Goal: Transaction & Acquisition: Book appointment/travel/reservation

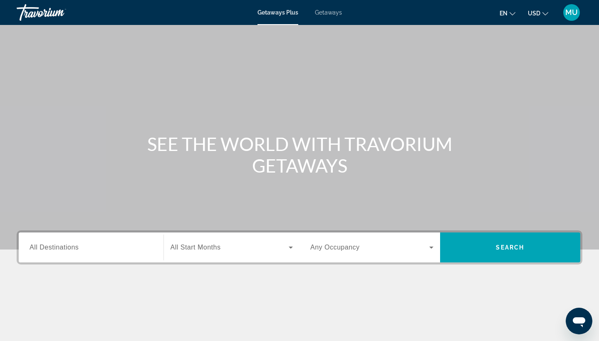
click at [516, 16] on ul "en English Español Français Italiano Português русский USD USD ($) MXN (Mex$) C…" at bounding box center [529, 12] width 61 height 13
click at [512, 12] on icon "Change language" at bounding box center [512, 14] width 6 height 6
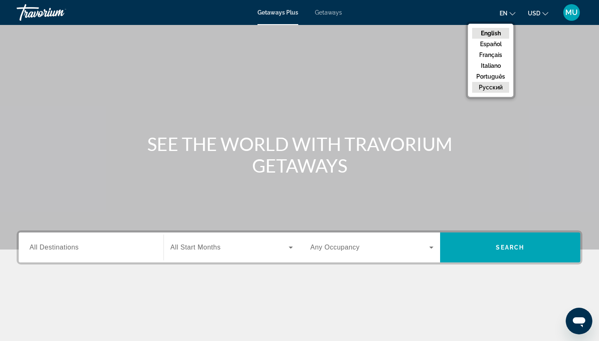
click at [493, 86] on button "русский" at bounding box center [490, 87] width 37 height 11
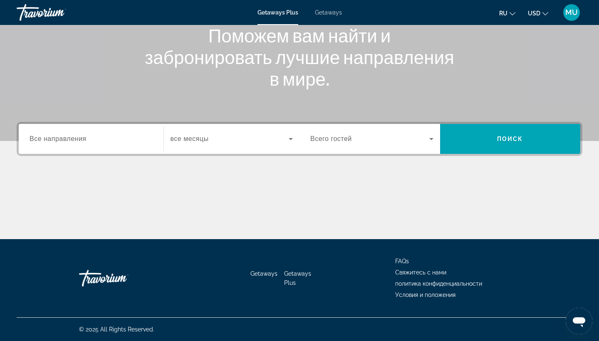
scroll to position [109, 0]
click at [418, 135] on span "Search widget" at bounding box center [369, 139] width 119 height 10
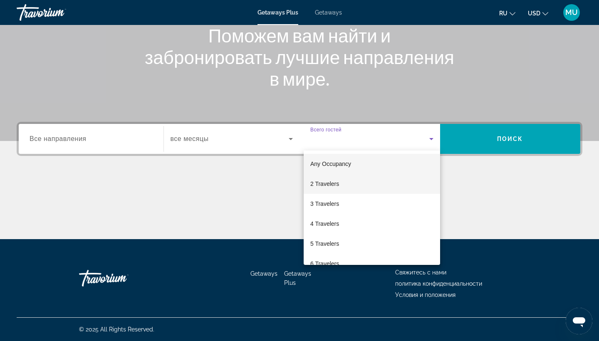
click at [337, 176] on mat-option "2 Travelers" at bounding box center [372, 184] width 136 height 20
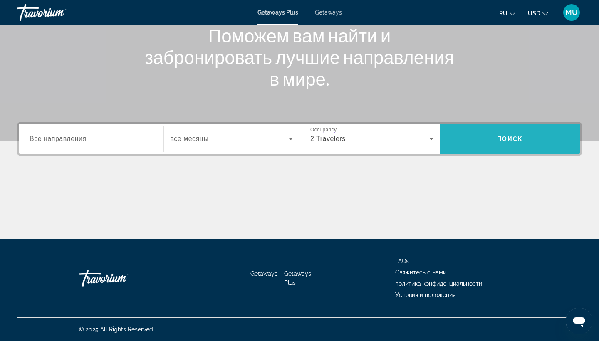
click at [544, 133] on span "Search" at bounding box center [510, 139] width 141 height 20
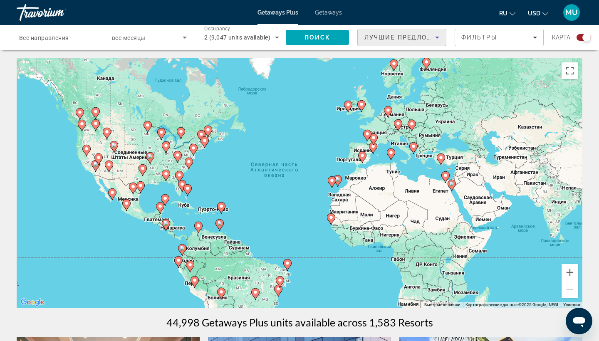
click at [436, 36] on icon "Sort by" at bounding box center [437, 37] width 10 height 10
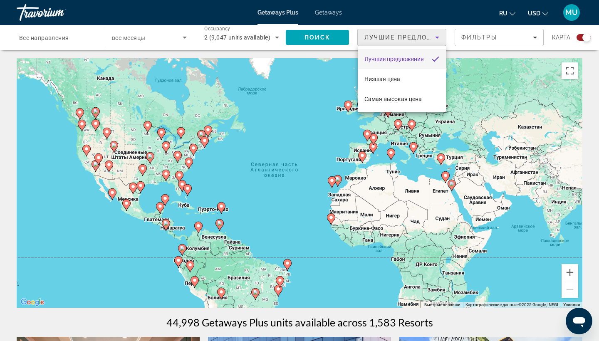
click at [519, 33] on div at bounding box center [299, 170] width 599 height 341
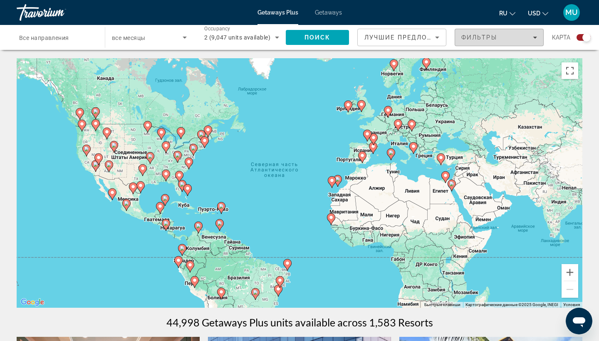
click at [529, 37] on div "Фильтры" at bounding box center [499, 37] width 76 height 7
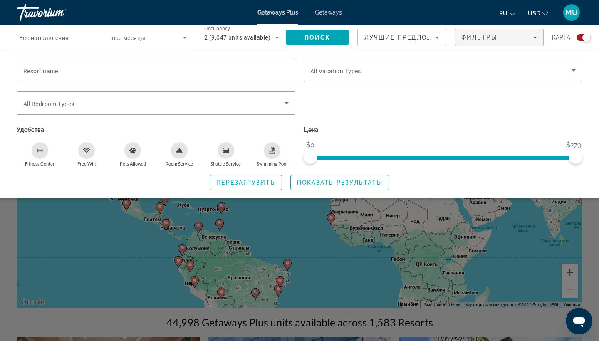
click at [332, 14] on span "Getaways" at bounding box center [328, 12] width 27 height 7
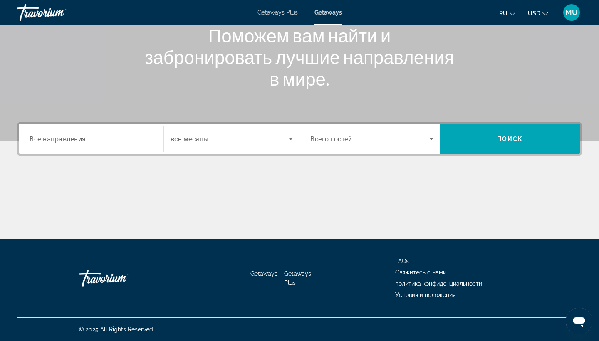
scroll to position [109, 0]
click at [428, 139] on icon "Search widget" at bounding box center [431, 139] width 10 height 10
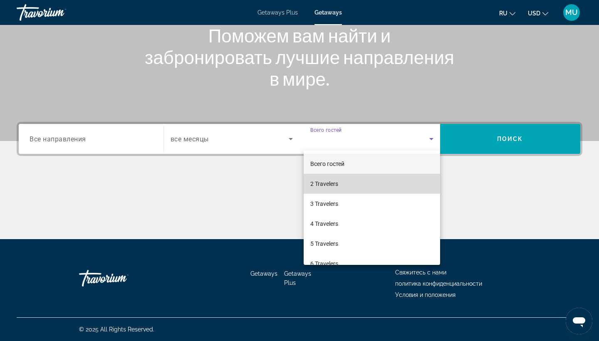
click at [351, 183] on mat-option "2 Travelers" at bounding box center [372, 184] width 136 height 20
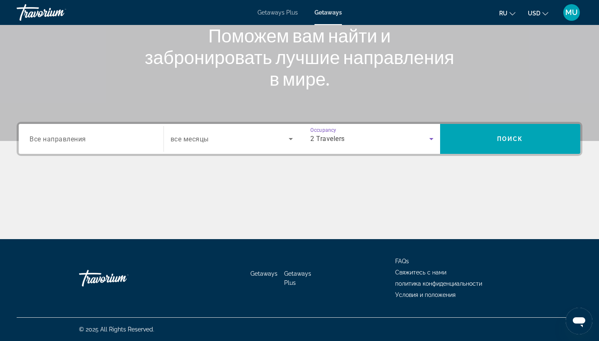
click at [240, 137] on span "Search widget" at bounding box center [230, 139] width 119 height 10
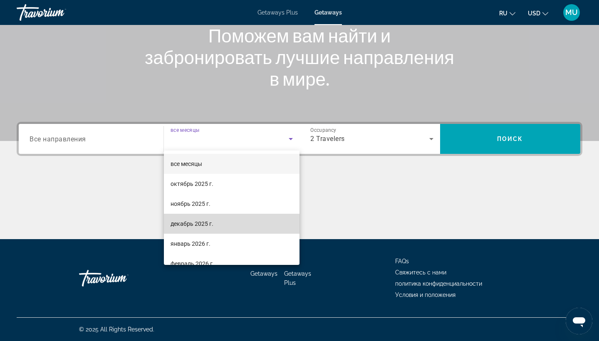
click at [210, 217] on mat-option "декабрь 2025 г." at bounding box center [232, 224] width 136 height 20
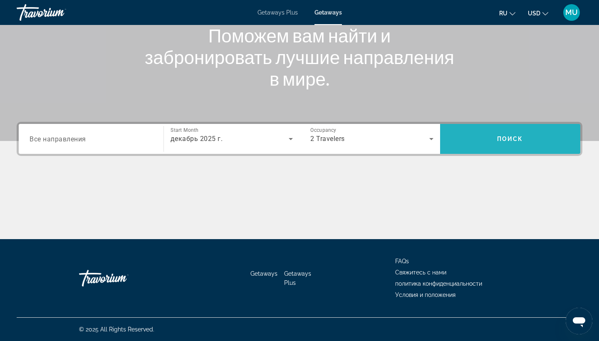
click at [484, 129] on span "Search" at bounding box center [510, 139] width 141 height 20
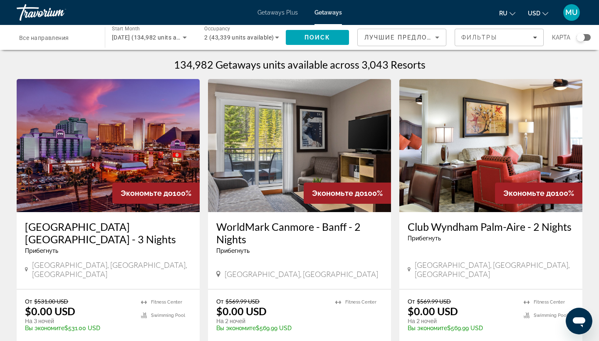
click at [139, 66] on div "134,982 Getaways units available across 3,043 Resorts" at bounding box center [300, 64] width 566 height 12
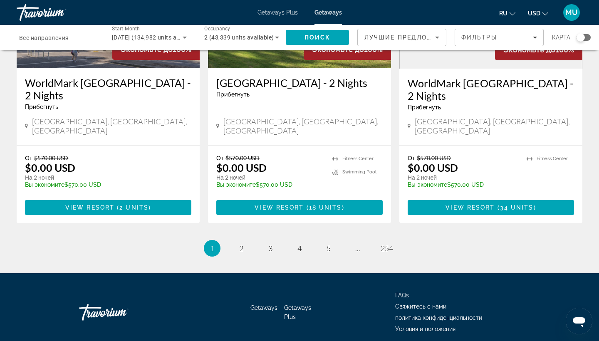
scroll to position [1055, 0]
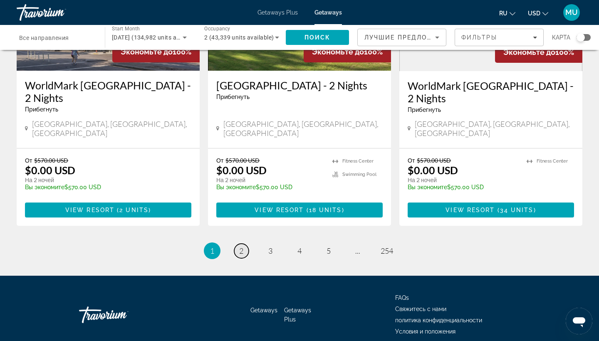
click at [245, 244] on link "page 2" at bounding box center [241, 251] width 15 height 15
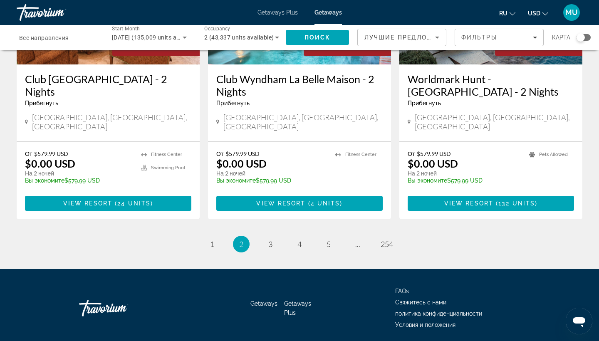
scroll to position [1055, 0]
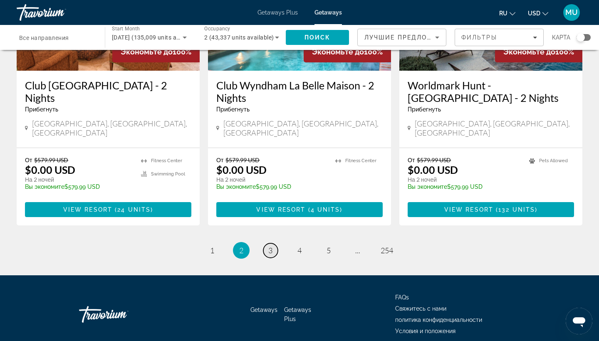
click at [271, 246] on span "3" at bounding box center [270, 250] width 4 height 9
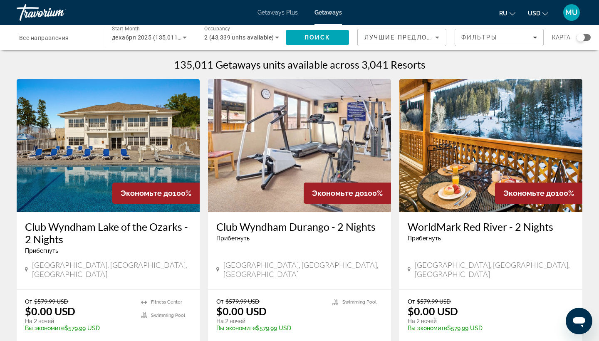
click at [55, 36] on span "Все направления" at bounding box center [44, 38] width 50 height 7
click at [55, 36] on input "Destination Все направления" at bounding box center [56, 38] width 75 height 10
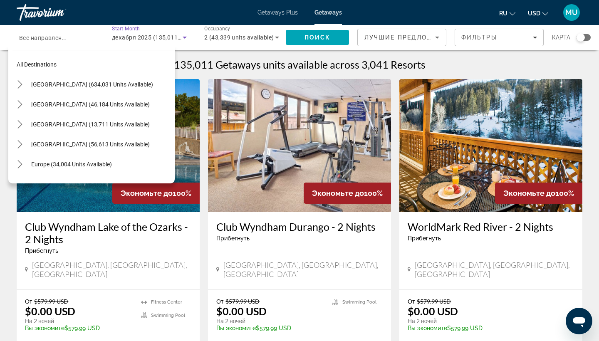
click at [163, 35] on span "декабря 2025 (135,011 units available)" at bounding box center [166, 37] width 109 height 7
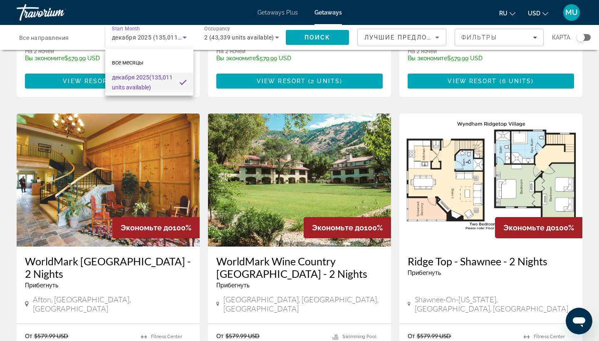
scroll to position [276, 0]
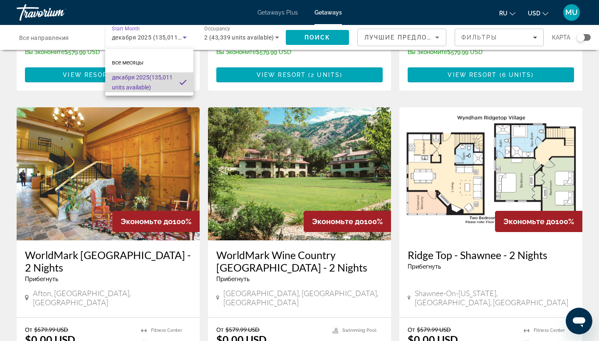
click at [160, 83] on span "декабря 2025 (135,011 units available)" at bounding box center [142, 82] width 61 height 20
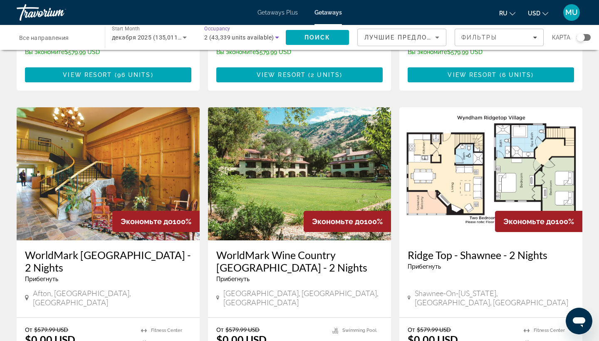
click at [230, 35] on span "2 (43,339 units available)" at bounding box center [238, 37] width 69 height 7
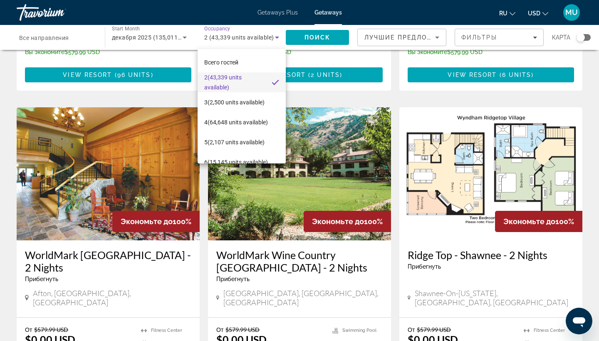
click at [230, 35] on div at bounding box center [299, 170] width 599 height 341
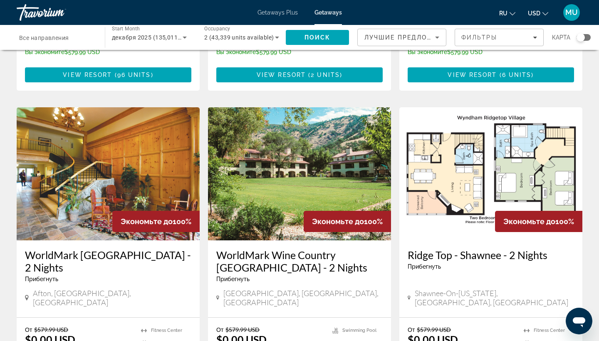
click at [79, 30] on div "Search widget" at bounding box center [56, 38] width 75 height 24
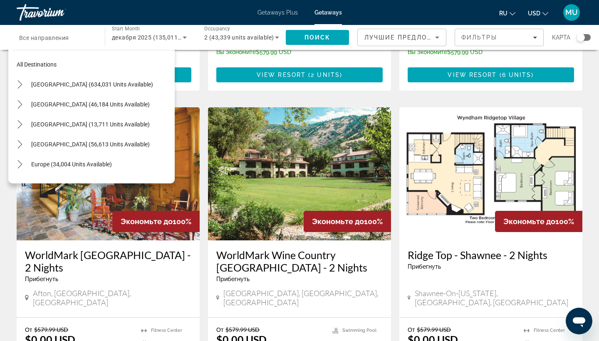
click at [80, 30] on div "Search widget" at bounding box center [56, 38] width 75 height 24
click at [86, 35] on input "Destination Все направления" at bounding box center [56, 38] width 75 height 10
click at [385, 34] on span "Лучшие предложения" at bounding box center [408, 37] width 89 height 7
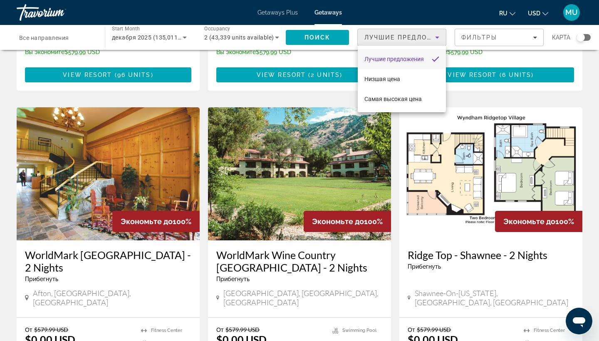
click at [417, 33] on div at bounding box center [299, 170] width 599 height 341
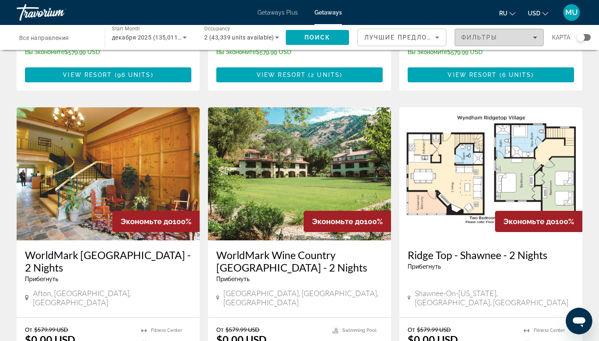
click at [483, 33] on span "Filters" at bounding box center [499, 37] width 88 height 20
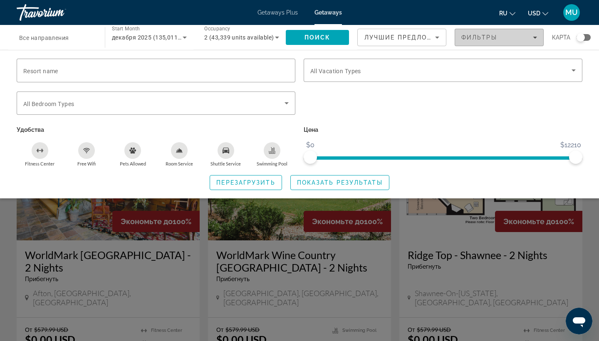
click at [483, 33] on span "Filters" at bounding box center [499, 37] width 88 height 20
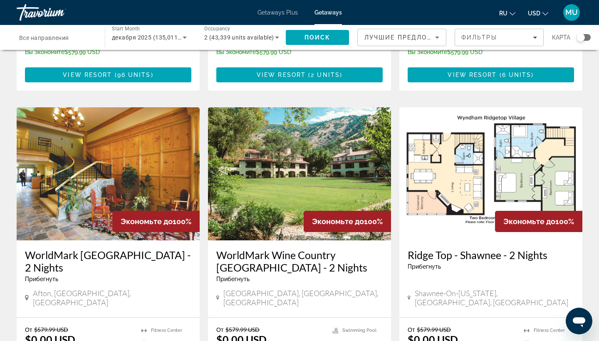
click at [580, 38] on div "Search widget" at bounding box center [580, 37] width 8 height 8
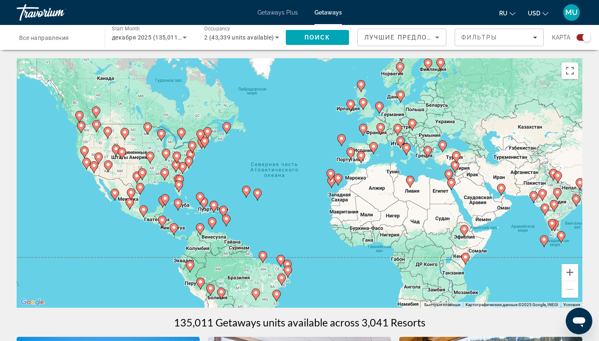
scroll to position [0, 0]
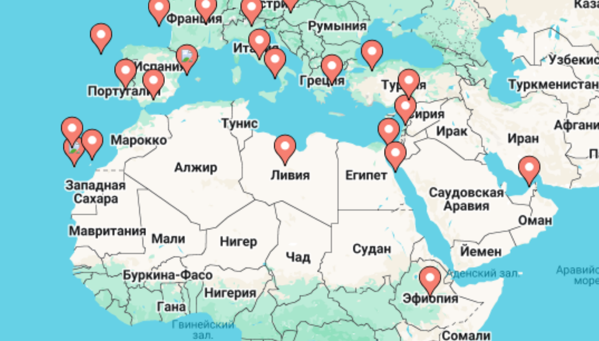
click at [449, 180] on image "Main content" at bounding box center [451, 182] width 5 height 5
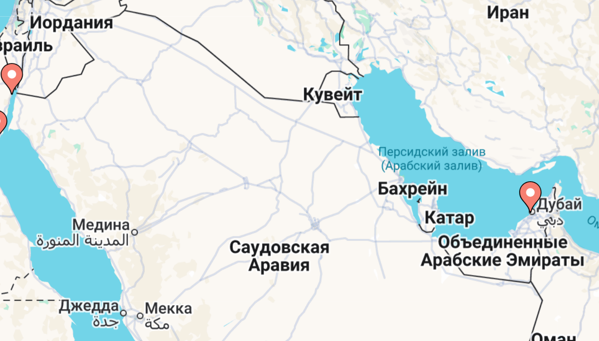
click at [498, 194] on icon "Main content" at bounding box center [501, 199] width 7 height 11
type input "**********"
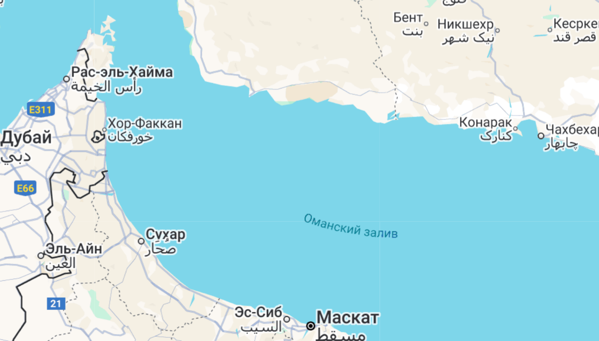
drag, startPoint x: 191, startPoint y: 72, endPoint x: 143, endPoint y: 62, distance: 49.4
click at [143, 62] on div "Чтобы активировать перетаскивание с помощью клавиатуры, нажмите Alt + Ввод. Пос…" at bounding box center [300, 183] width 566 height 250
click at [17, 58] on div "Чтобы активировать перетаскивание с помощью клавиатуры, нажмите Alt + Ввод. Пос…" at bounding box center [300, 183] width 566 height 250
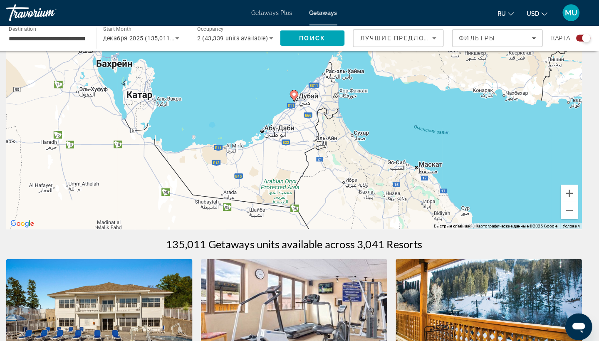
scroll to position [82, 0]
click at [297, 92] on image "Main content" at bounding box center [299, 92] width 5 height 5
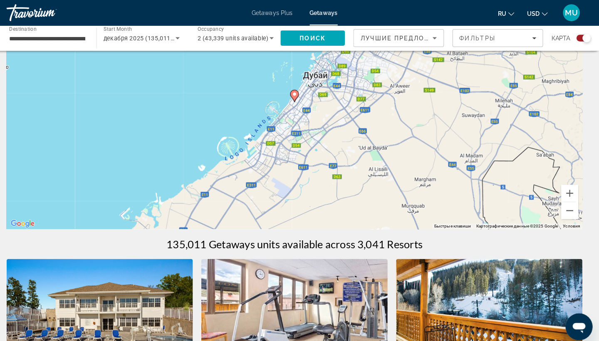
click at [297, 93] on image "Main content" at bounding box center [299, 92] width 5 height 5
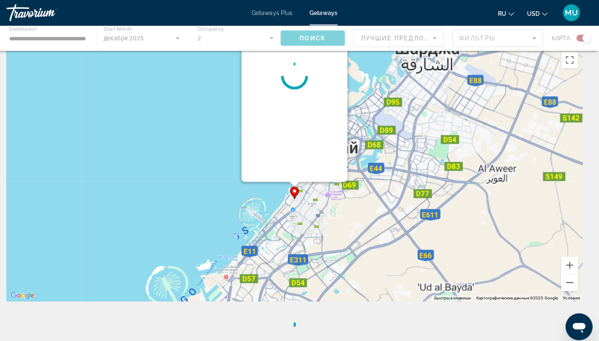
scroll to position [0, 0]
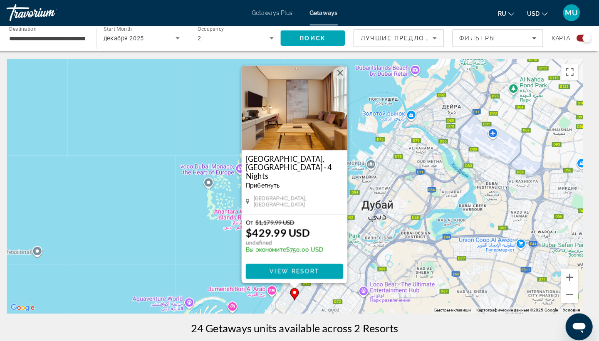
click at [313, 127] on img "Main content" at bounding box center [299, 105] width 104 height 83
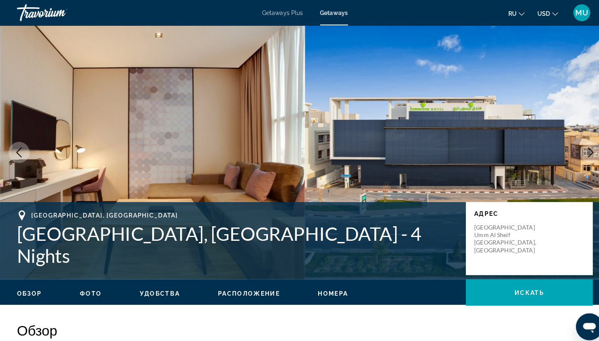
click at [574, 146] on button "Next image" at bounding box center [580, 149] width 21 height 21
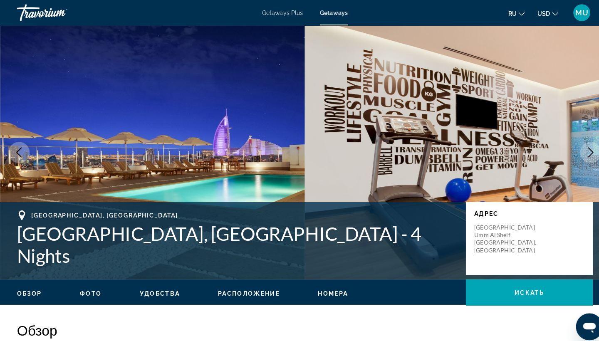
click at [575, 147] on button "Next image" at bounding box center [580, 149] width 21 height 21
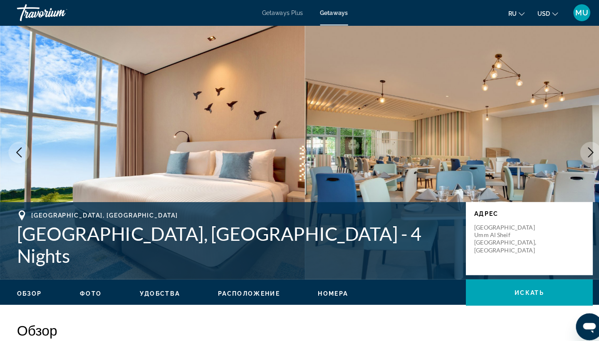
click at [575, 147] on icon "Next image" at bounding box center [580, 150] width 10 height 10
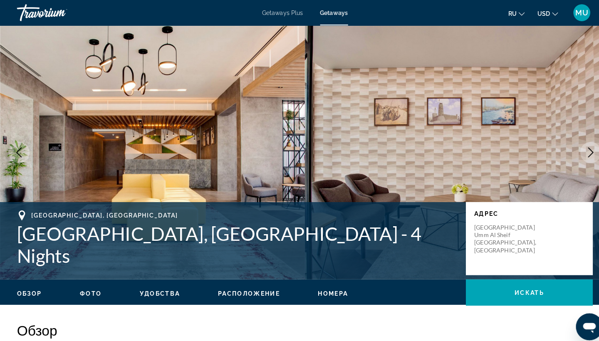
click at [575, 147] on icon "Next image" at bounding box center [580, 150] width 10 height 10
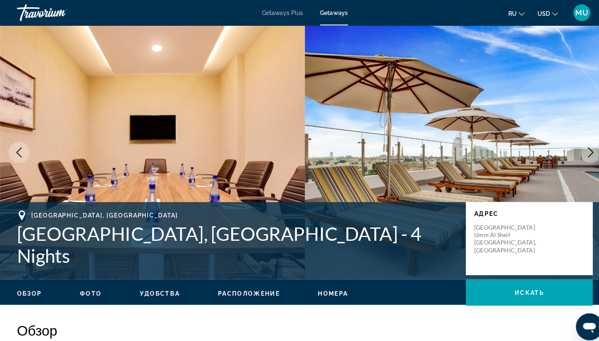
click at [575, 147] on icon "Next image" at bounding box center [580, 150] width 10 height 10
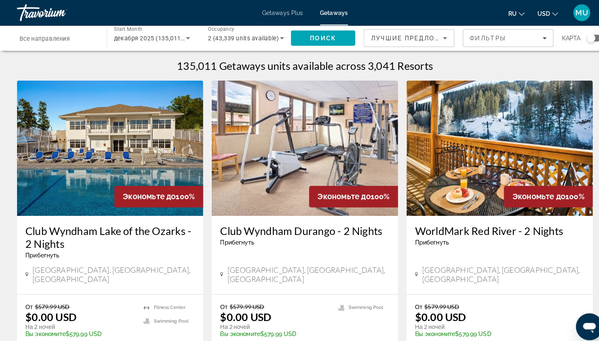
click at [580, 37] on div "Search widget" at bounding box center [580, 37] width 8 height 8
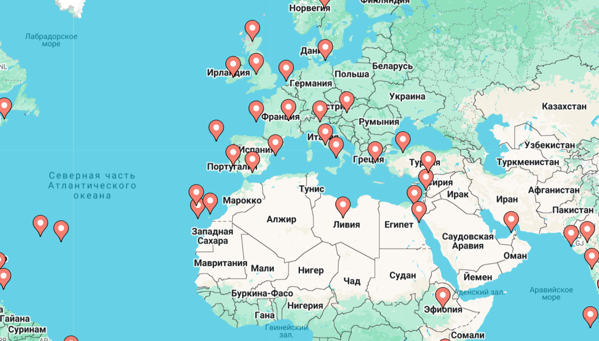
scroll to position [128, 433]
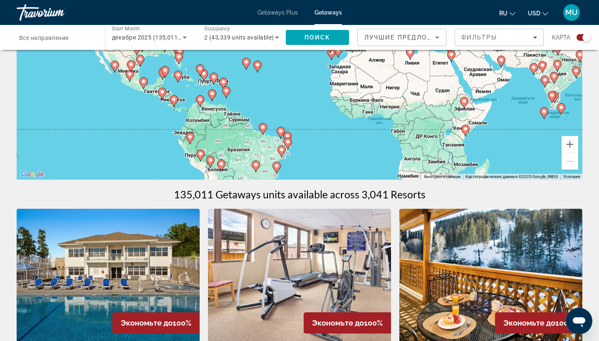
click at [515, 159] on html "Перейти к основному содержанию Getaways Plus Getaways ru English Español França…" at bounding box center [299, 42] width 599 height 341
click at [503, 157] on html "Перейти к основному содержанию Getaways Plus Getaways ru English Español França…" at bounding box center [299, 42] width 599 height 341
drag, startPoint x: 253, startPoint y: 132, endPoint x: 560, endPoint y: 158, distance: 307.6
click at [560, 158] on html "Перейти к основному содержанию Getaways Plus Getaways ru English Español França…" at bounding box center [299, 42] width 599 height 341
click at [555, 154] on html "Перейти к основному содержанию Getaways Plus Getaways ru English Español França…" at bounding box center [299, 42] width 599 height 341
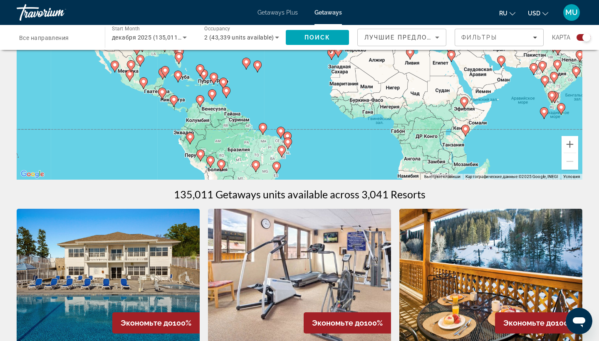
drag, startPoint x: 560, startPoint y: 158, endPoint x: 552, endPoint y: 152, distance: 9.7
click at [552, 152] on html "Перейти к основному содержанию Getaways Plus Getaways ru English Español França…" at bounding box center [299, 42] width 599 height 341
click at [557, 157] on html "Перейти к основному содержанию Getaways Plus Getaways ru English Español França…" at bounding box center [299, 42] width 599 height 341
drag, startPoint x: 552, startPoint y: 152, endPoint x: 568, endPoint y: 159, distance: 16.9
click at [568, 159] on html "Перейти к основному содержанию Getaways Plus Getaways ru English Español França…" at bounding box center [299, 42] width 599 height 341
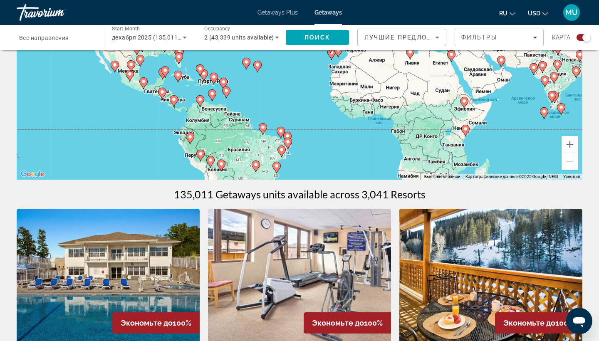
click at [570, 213] on html "Перейти к основному содержанию Getaways Plus Getaways ru English Español França…" at bounding box center [299, 42] width 599 height 341
click at [567, 213] on html "Перейти к основному содержанию Getaways Plus Getaways ru English Español França…" at bounding box center [299, 42] width 599 height 341
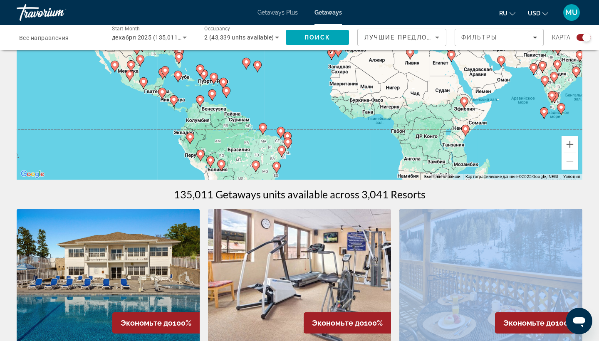
click at [567, 213] on html "Перейти к основному содержанию Getaways Plus Getaways ru English Español França…" at bounding box center [299, 42] width 599 height 341
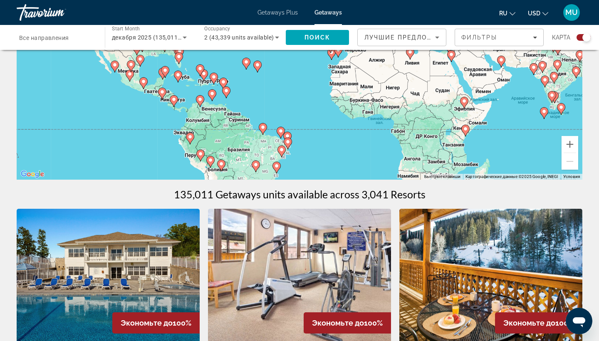
drag, startPoint x: 568, startPoint y: 159, endPoint x: 547, endPoint y: 185, distance: 33.1
click at [547, 185] on html "Перейти к основному содержанию Getaways Plus Getaways ru English Español França…" at bounding box center [299, 42] width 599 height 341
click at [525, 213] on html "Перейти к основному содержанию Getaways Plus Getaways ru English Español França…" at bounding box center [299, 42] width 599 height 341
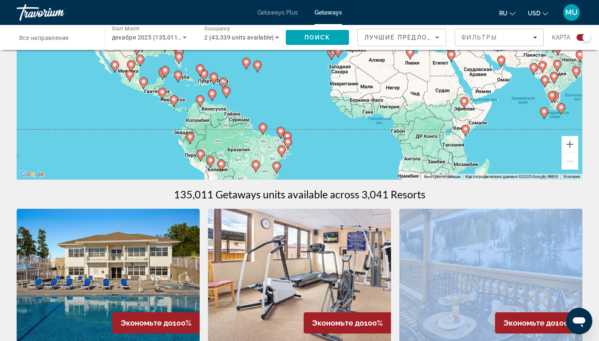
click at [525, 213] on html "Перейти к основному содержанию Getaways Plus Getaways ru English Español França…" at bounding box center [299, 42] width 599 height 341
drag, startPoint x: 547, startPoint y: 185, endPoint x: 526, endPoint y: 278, distance: 95.1
click at [526, 213] on html "Перейти к основному содержанию Getaways Plus Getaways ru English Español França…" at bounding box center [299, 42] width 599 height 341
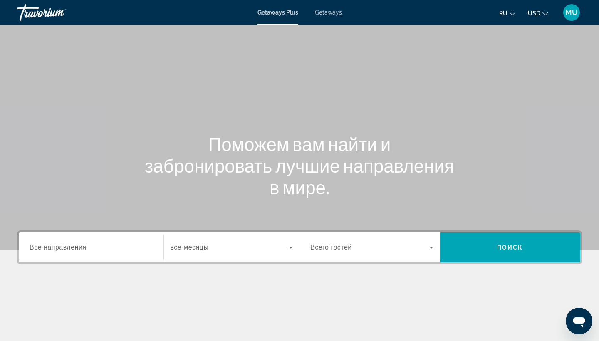
click at [271, 255] on div "Search widget" at bounding box center [232, 247] width 123 height 23
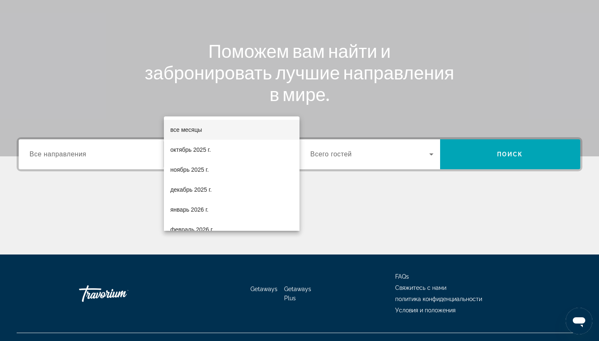
scroll to position [109, 0]
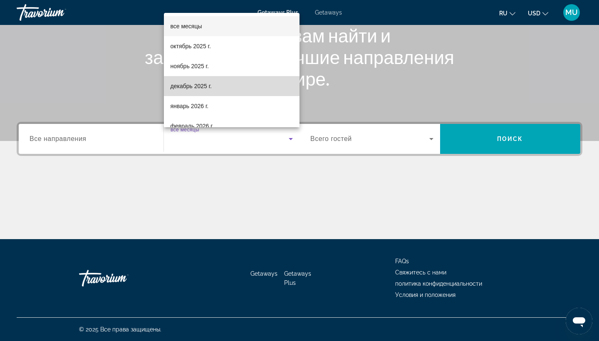
click at [205, 85] on span "декабрь 2025 г." at bounding box center [191, 86] width 41 height 10
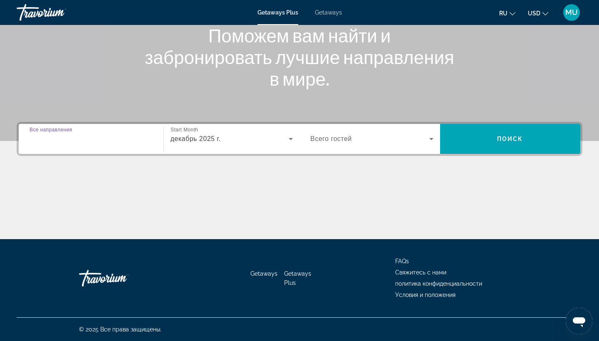
click at [109, 139] on input "Destination Все направления" at bounding box center [91, 139] width 123 height 10
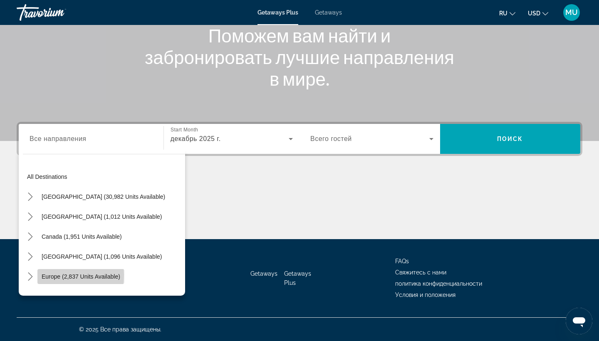
click at [51, 275] on span "Europe (2,837 units available)" at bounding box center [81, 276] width 79 height 7
type input "**********"
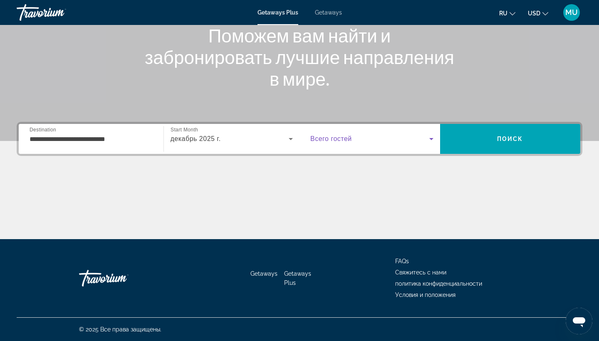
click at [367, 142] on span "Search widget" at bounding box center [369, 139] width 119 height 10
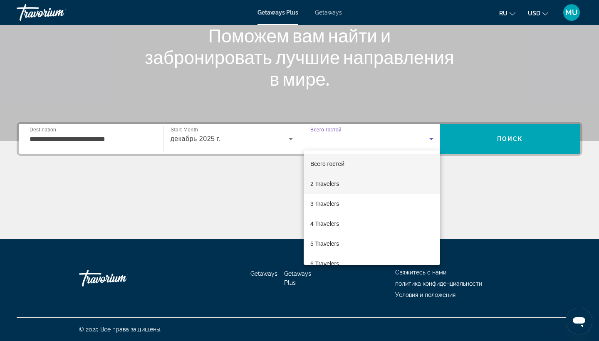
click at [338, 180] on span "2 Travelers" at bounding box center [324, 184] width 29 height 10
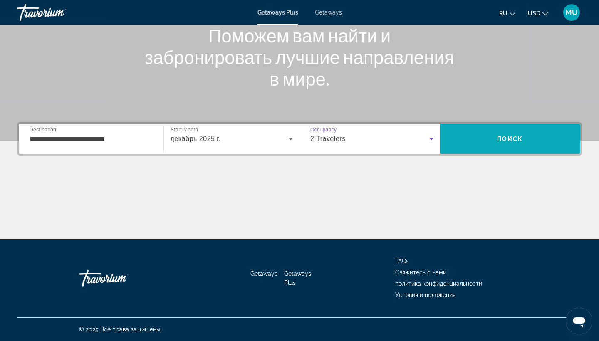
click at [469, 139] on span "Search" at bounding box center [510, 139] width 141 height 20
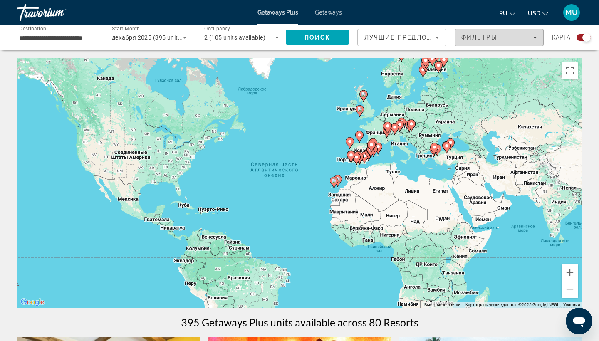
click at [526, 35] on div "Фильтры" at bounding box center [499, 37] width 76 height 7
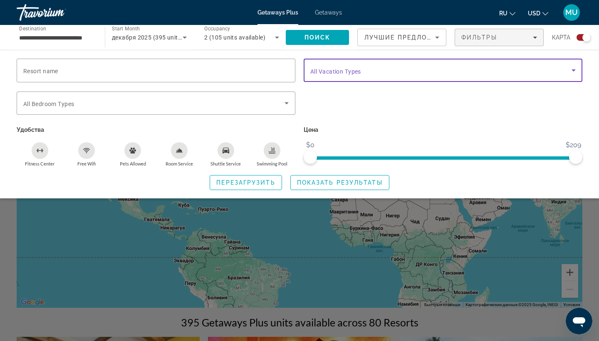
click at [371, 68] on span "Search widget" at bounding box center [440, 70] width 261 height 10
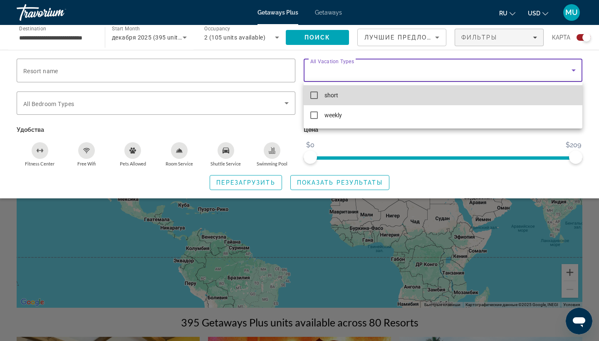
click at [313, 98] on mat-pseudo-checkbox at bounding box center [313, 94] width 7 height 7
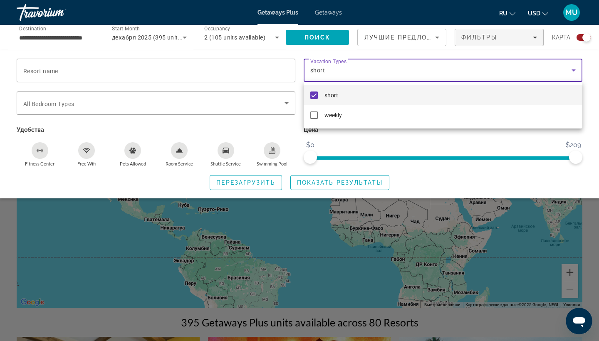
click at [218, 109] on div at bounding box center [299, 170] width 599 height 341
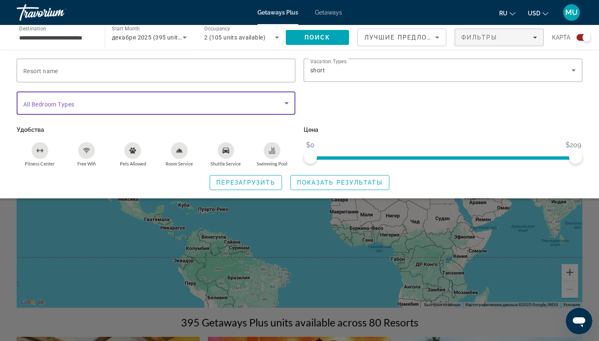
click at [253, 100] on span "Search widget" at bounding box center [153, 103] width 261 height 10
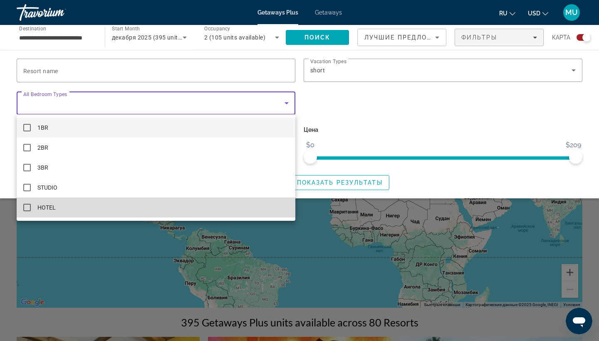
click at [72, 203] on mat-option "HOTEL" at bounding box center [156, 208] width 279 height 20
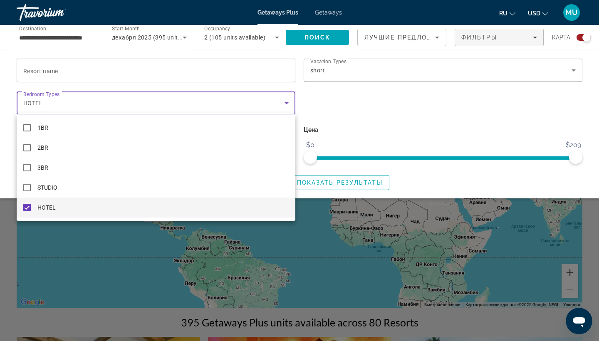
click at [371, 128] on div at bounding box center [299, 170] width 599 height 341
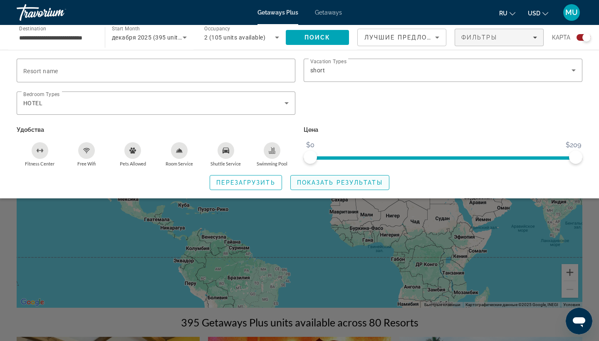
click at [323, 181] on span "Показать результаты" at bounding box center [340, 182] width 86 height 7
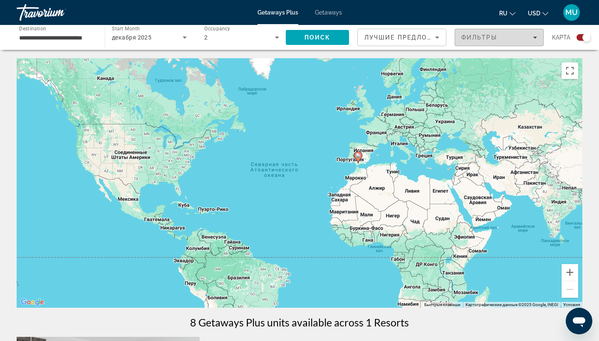
click at [501, 37] on div "Фильтры" at bounding box center [499, 37] width 76 height 7
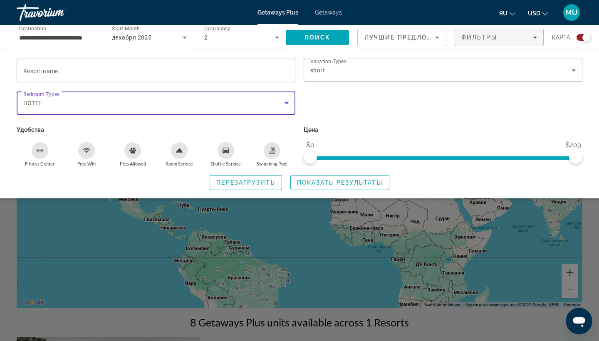
click at [67, 100] on div "HOTEL" at bounding box center [153, 103] width 261 height 10
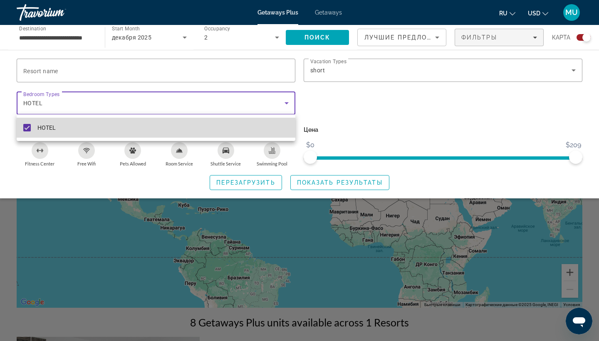
click at [29, 126] on mat-pseudo-checkbox at bounding box center [26, 127] width 7 height 7
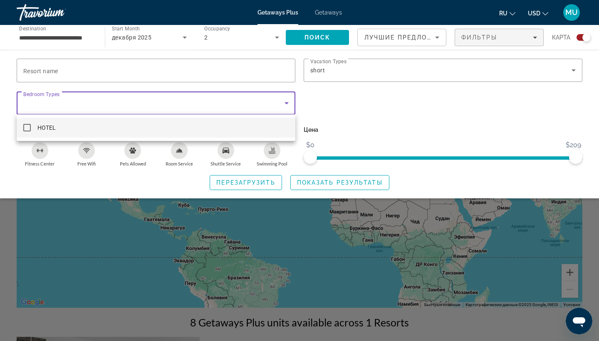
click at [329, 184] on div at bounding box center [299, 170] width 599 height 341
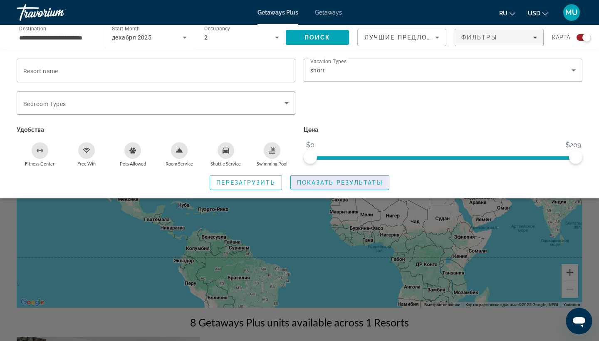
click at [329, 184] on span "Показать результаты" at bounding box center [340, 182] width 86 height 7
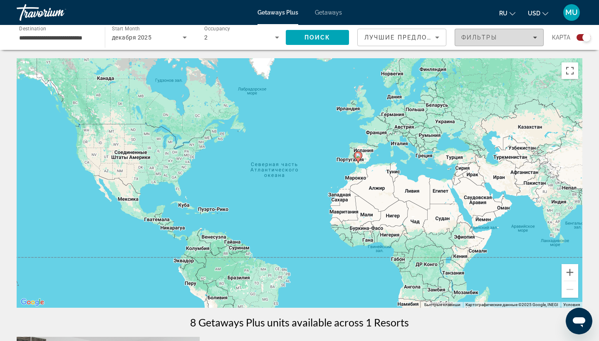
click at [521, 40] on div "Фильтры" at bounding box center [499, 37] width 76 height 7
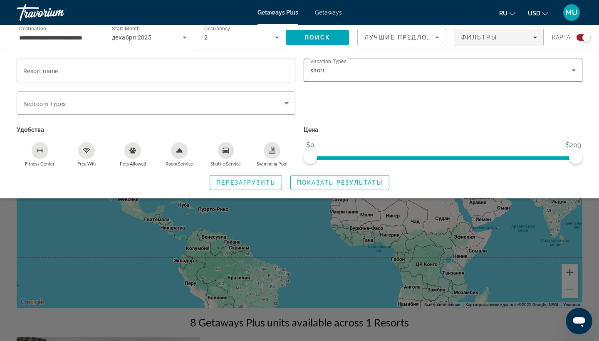
click at [403, 66] on div "short" at bounding box center [440, 70] width 261 height 10
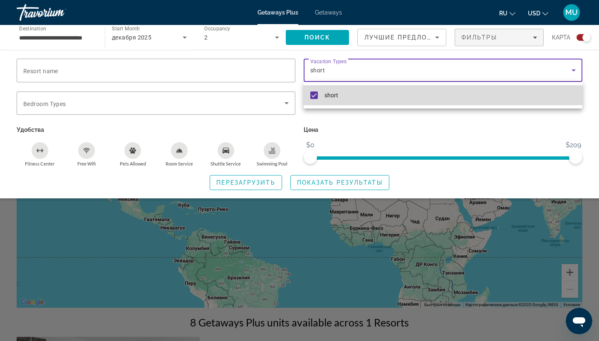
click at [359, 94] on mat-option "short" at bounding box center [443, 95] width 279 height 20
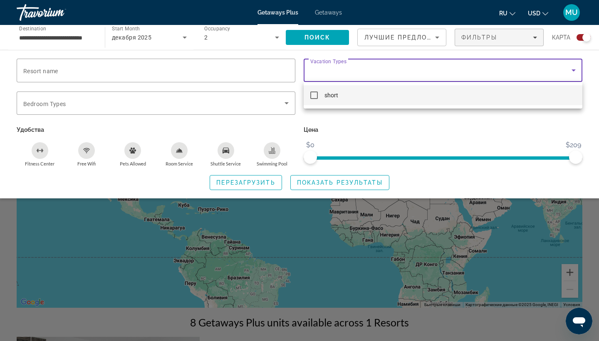
click at [307, 177] on div at bounding box center [299, 170] width 599 height 341
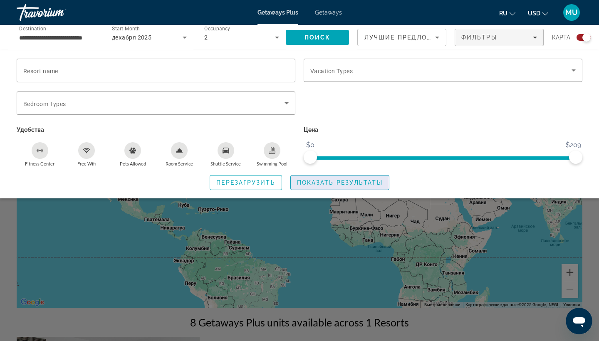
click at [310, 181] on span "Показать результаты" at bounding box center [340, 182] width 86 height 7
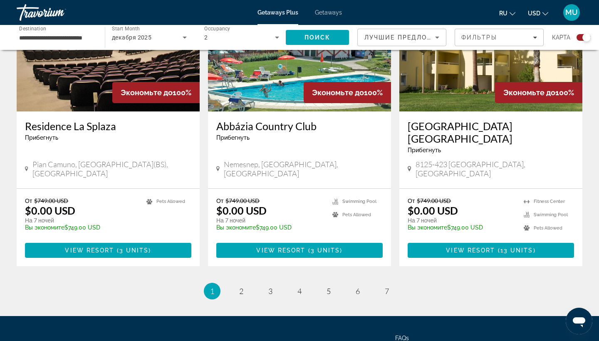
scroll to position [1263, 0]
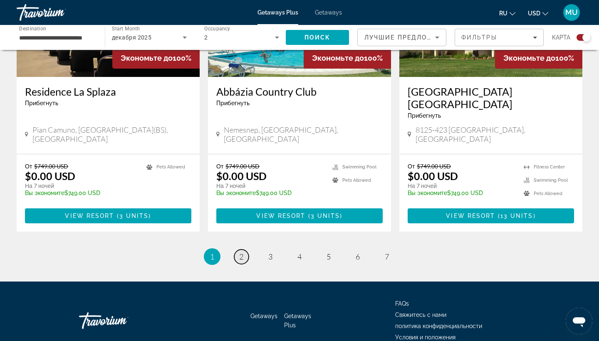
click at [243, 252] on span "2" at bounding box center [241, 256] width 4 height 9
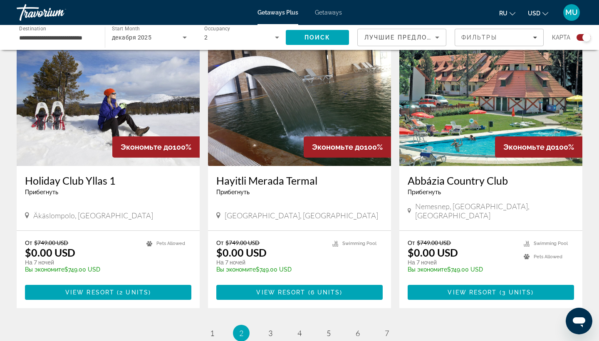
scroll to position [1163, 0]
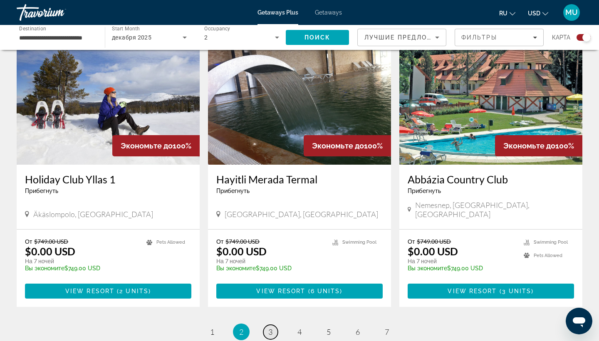
click at [269, 327] on span "3" at bounding box center [270, 331] width 4 height 9
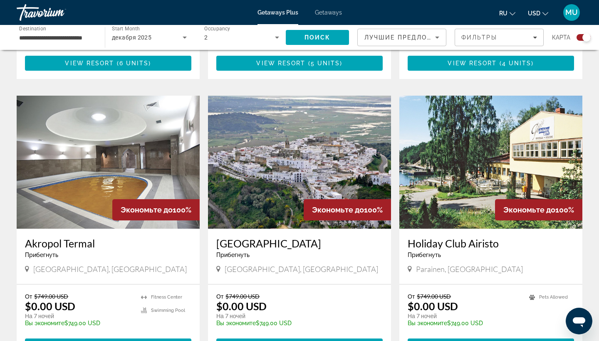
scroll to position [517, 0]
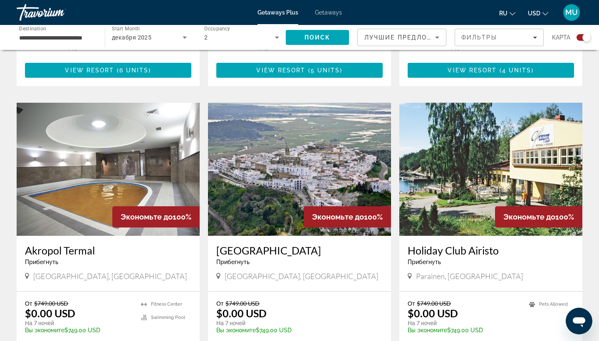
click at [304, 179] on img "Main content" at bounding box center [299, 169] width 183 height 133
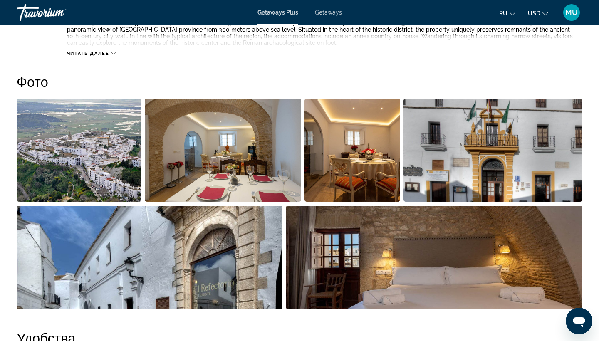
scroll to position [394, 0]
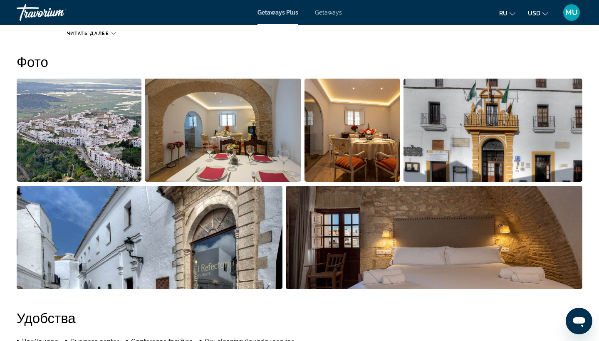
click at [453, 244] on img "Open full-screen image slider" at bounding box center [434, 237] width 297 height 103
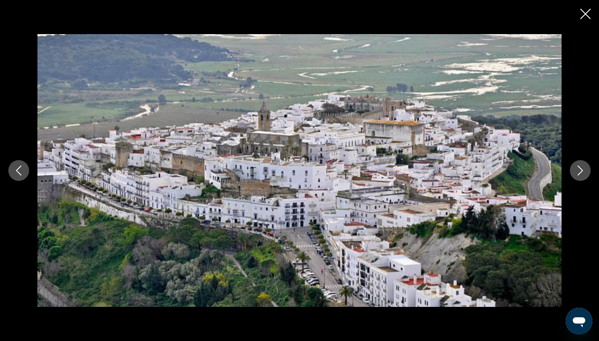
click at [584, 168] on icon "Next image" at bounding box center [580, 171] width 10 height 10
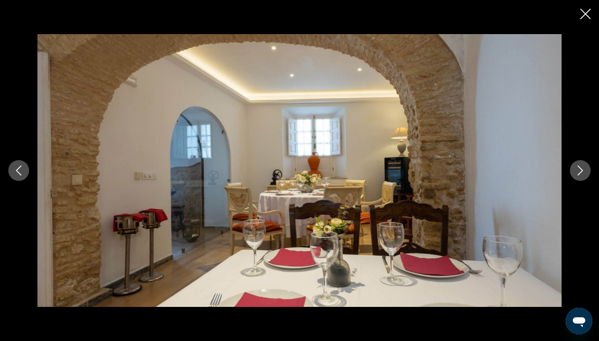
click at [584, 167] on icon "Next image" at bounding box center [580, 171] width 10 height 10
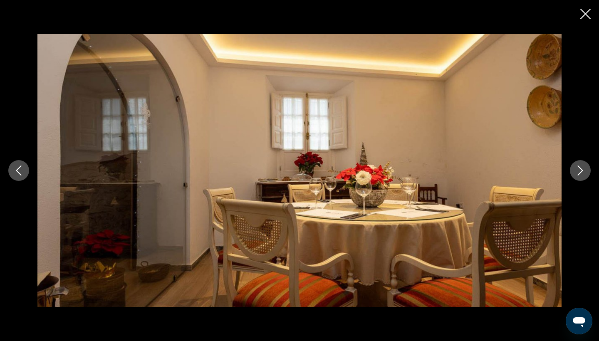
click at [584, 167] on icon "Next image" at bounding box center [580, 171] width 10 height 10
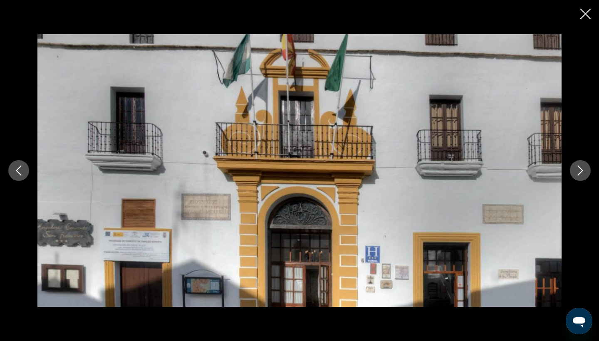
click at [584, 167] on icon "Next image" at bounding box center [580, 171] width 10 height 10
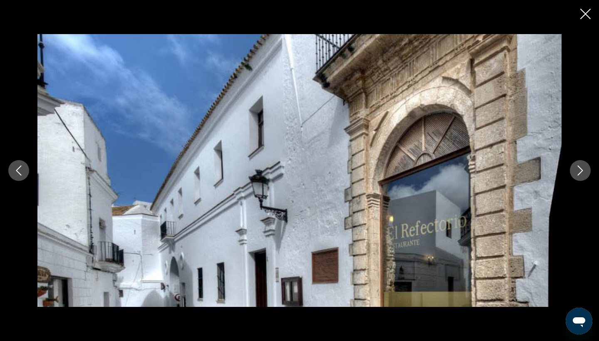
click at [584, 167] on icon "Next image" at bounding box center [580, 171] width 10 height 10
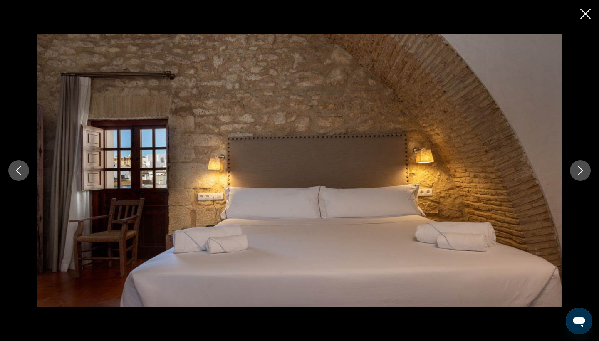
click at [584, 167] on icon "Next image" at bounding box center [580, 171] width 10 height 10
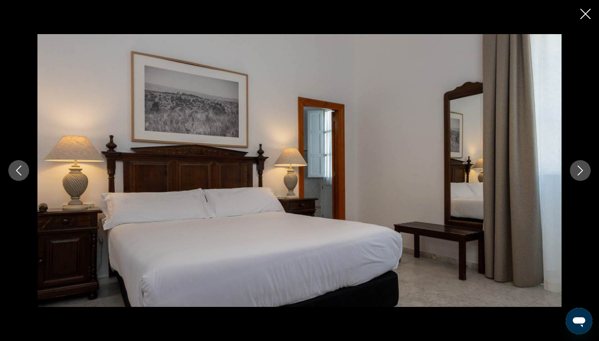
click at [583, 167] on icon "Next image" at bounding box center [580, 171] width 10 height 10
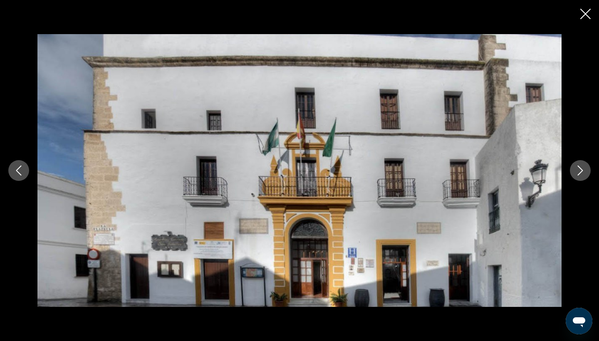
click at [588, 16] on icon "Close slideshow" at bounding box center [585, 14] width 10 height 10
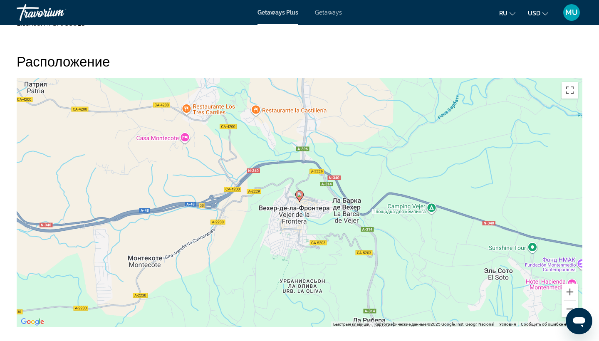
scroll to position [894, 0]
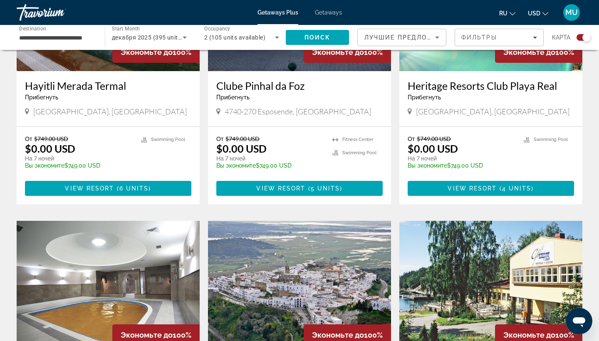
scroll to position [412, 0]
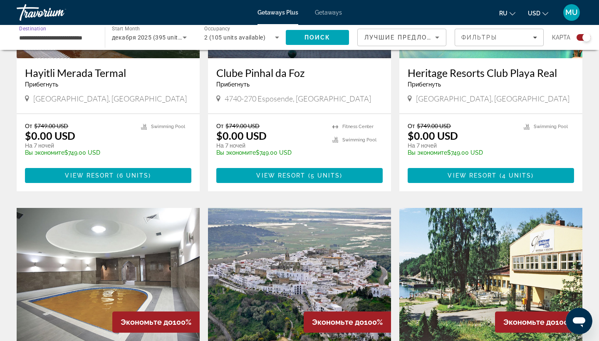
click at [67, 38] on input "**********" at bounding box center [56, 38] width 75 height 10
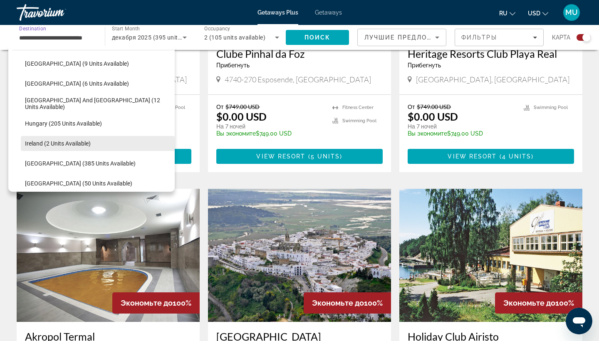
scroll to position [212, 0]
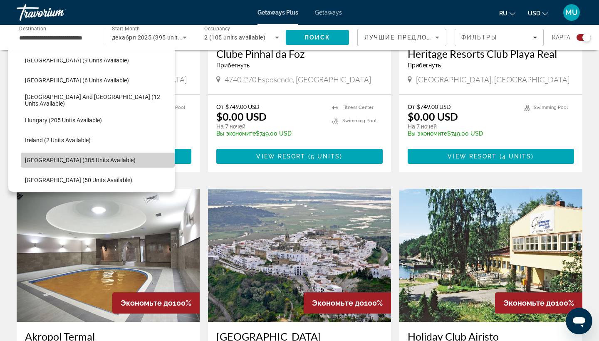
click at [77, 157] on span "[GEOGRAPHIC_DATA] (385 units available)" at bounding box center [80, 160] width 111 height 7
type input "**********"
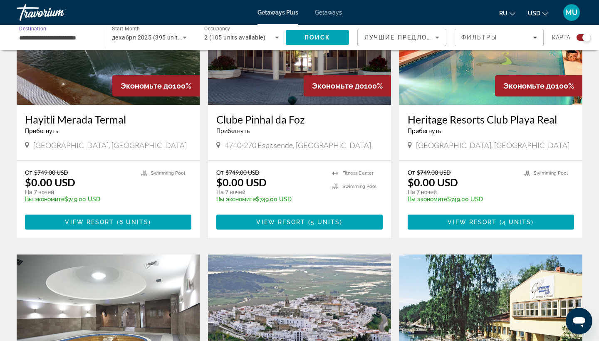
scroll to position [353, 0]
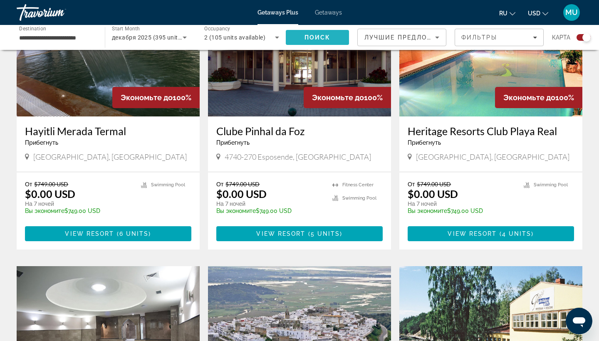
click at [299, 43] on span "Search" at bounding box center [317, 37] width 63 height 20
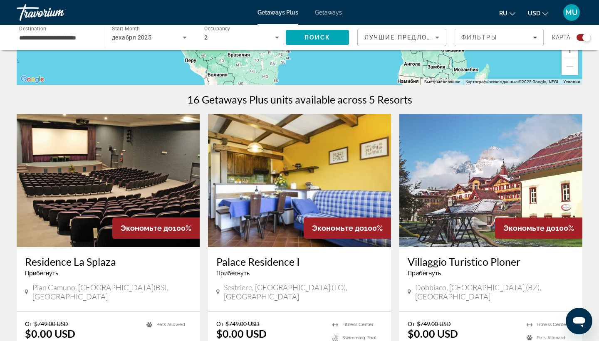
scroll to position [216, 0]
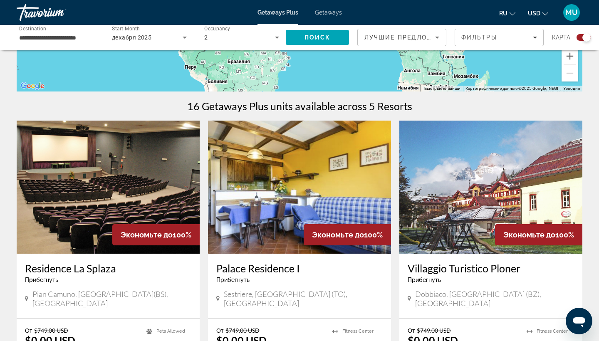
click at [245, 269] on h3 "Palace Residence I" at bounding box center [299, 268] width 166 height 12
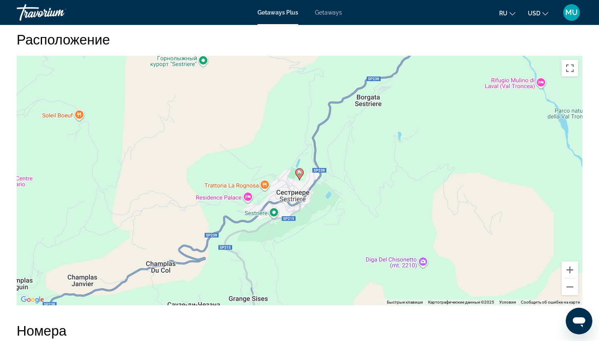
scroll to position [1141, 0]
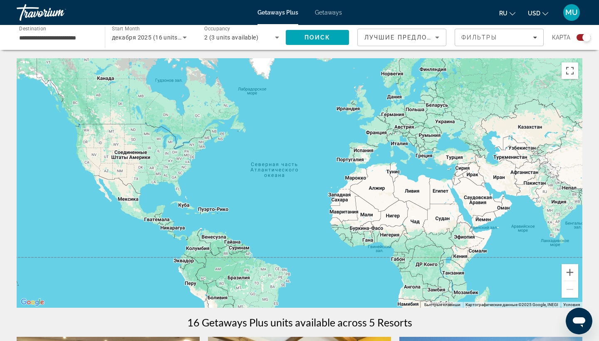
click at [102, 64] on div "Main content" at bounding box center [300, 183] width 566 height 250
click at [77, 39] on input "**********" at bounding box center [56, 38] width 75 height 10
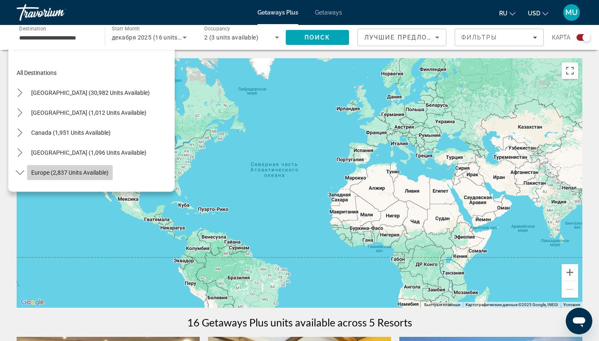
click at [70, 173] on span "Europe (2,837 units available)" at bounding box center [69, 172] width 77 height 7
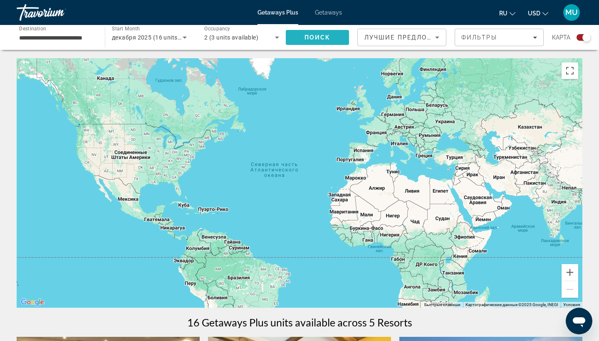
click at [290, 35] on span "Search" at bounding box center [317, 37] width 63 height 20
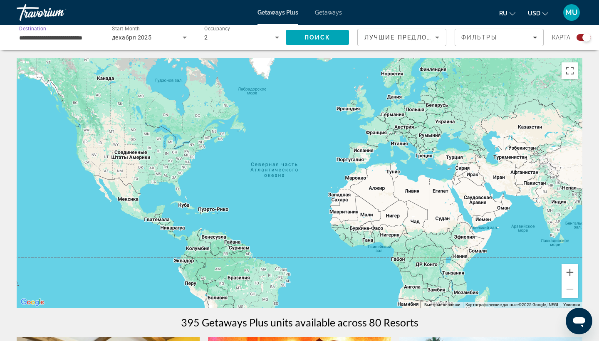
click at [86, 35] on input "**********" at bounding box center [56, 38] width 75 height 10
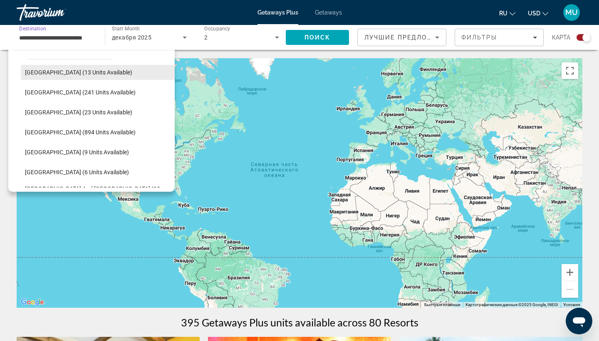
scroll to position [124, 0]
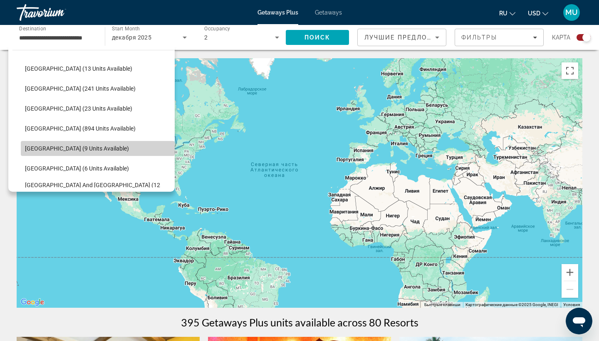
click at [87, 145] on span "[GEOGRAPHIC_DATA] (9 units available)" at bounding box center [77, 148] width 104 height 7
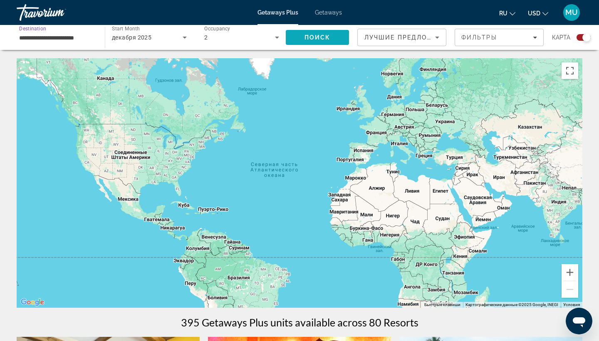
click at [306, 32] on span "Search" at bounding box center [317, 37] width 63 height 20
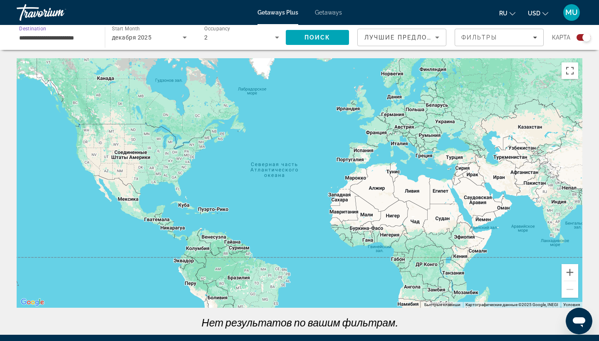
click at [84, 39] on input "**********" at bounding box center [56, 38] width 75 height 10
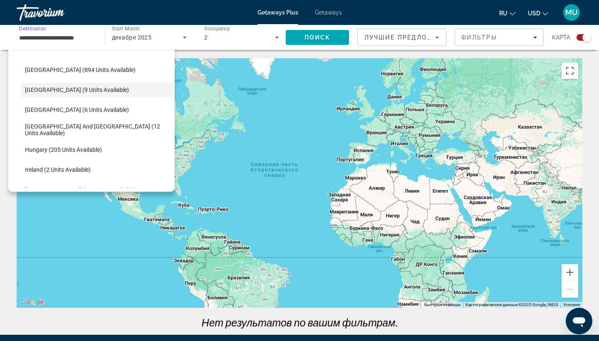
scroll to position [180, 0]
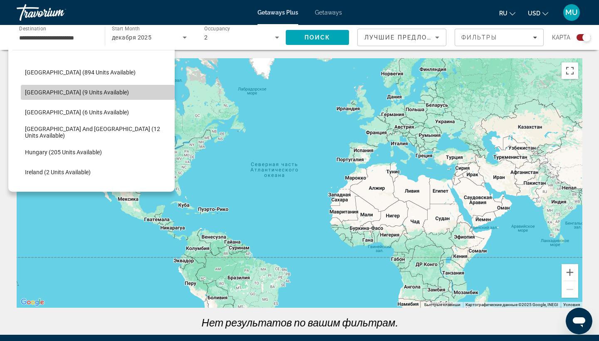
click at [83, 90] on span "[GEOGRAPHIC_DATA] (9 units available)" at bounding box center [77, 92] width 104 height 7
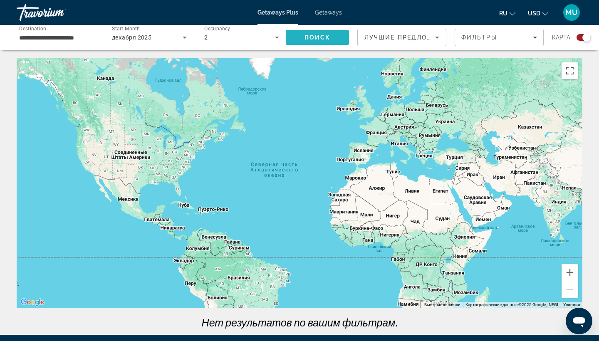
click at [297, 39] on span "Search" at bounding box center [317, 37] width 63 height 20
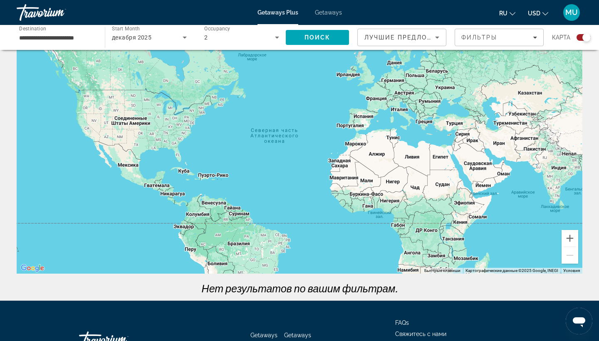
scroll to position [32, 0]
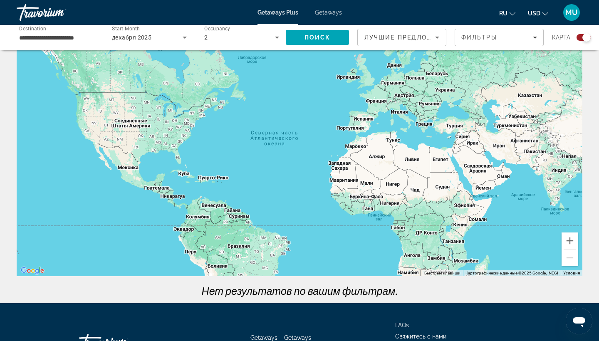
click at [394, 84] on div "Main content" at bounding box center [300, 152] width 566 height 250
click at [403, 95] on div "Main content" at bounding box center [300, 152] width 566 height 250
click at [378, 100] on div "Main content" at bounding box center [300, 152] width 566 height 250
click at [583, 38] on div "Search widget" at bounding box center [586, 37] width 8 height 8
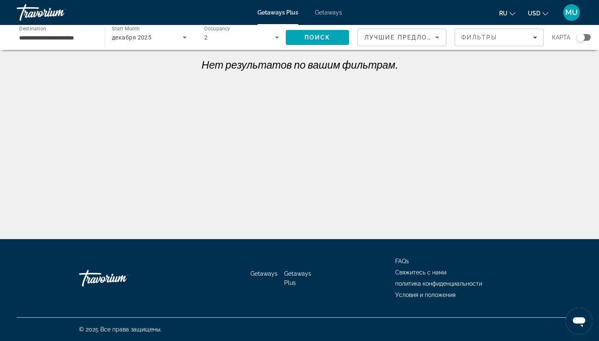
click at [584, 40] on div "Search widget" at bounding box center [580, 37] width 8 height 8
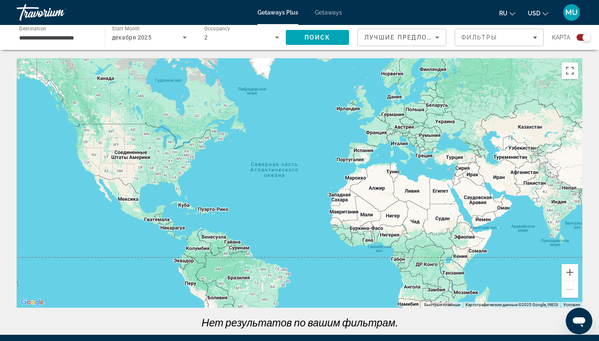
click at [73, 50] on div "**********" at bounding box center [299, 167] width 599 height 335
click at [73, 45] on div "**********" at bounding box center [56, 38] width 75 height 24
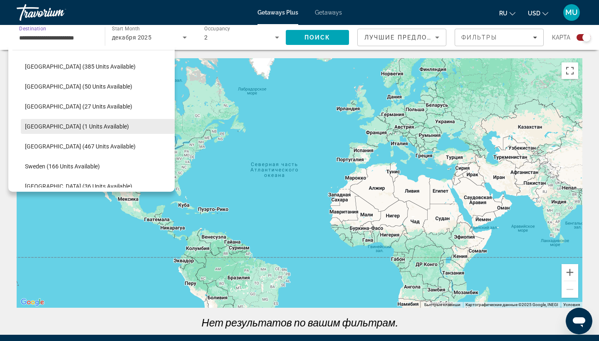
scroll to position [306, 0]
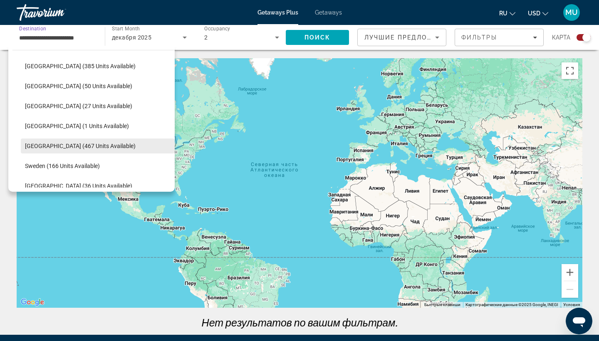
click at [81, 139] on span "Select destination: Spain (467 units available)" at bounding box center [98, 146] width 154 height 20
type input "**********"
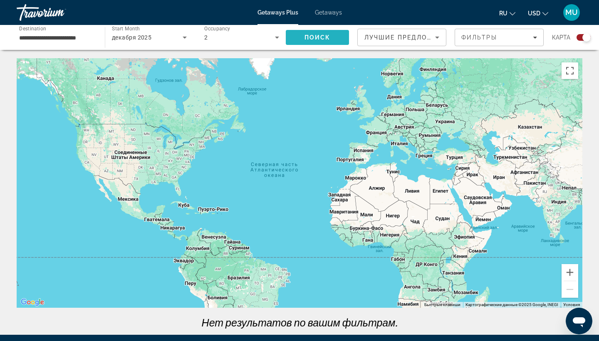
click at [315, 32] on span "Search" at bounding box center [317, 37] width 63 height 20
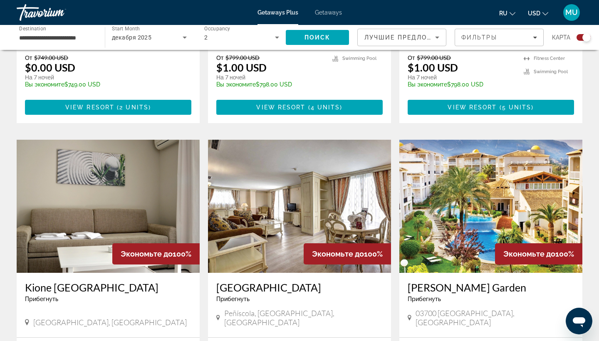
scroll to position [796, 0]
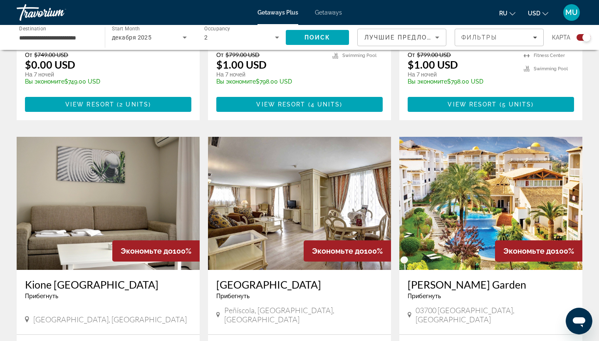
click at [534, 185] on img "Main content" at bounding box center [490, 203] width 183 height 133
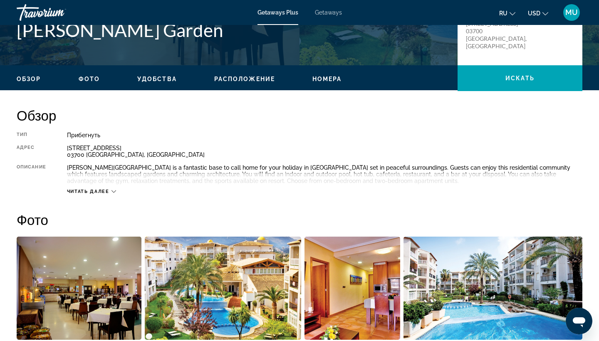
scroll to position [202, 0]
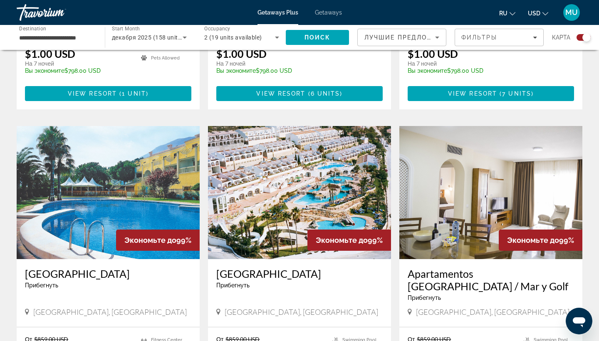
scroll to position [1099, 0]
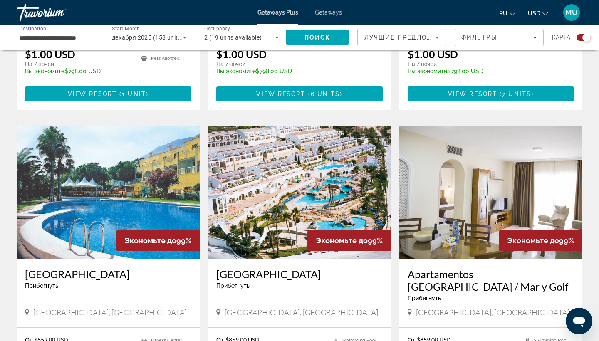
click at [80, 39] on input "**********" at bounding box center [56, 38] width 75 height 10
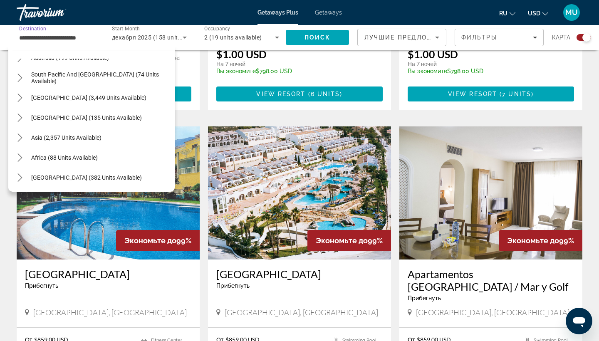
scroll to position [494, 0]
click at [82, 180] on span "[GEOGRAPHIC_DATA] (382 units available)" at bounding box center [86, 177] width 111 height 7
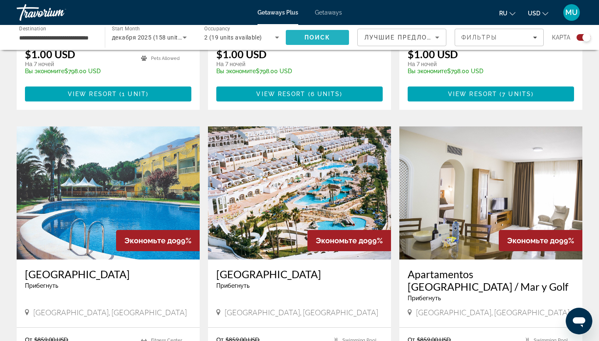
click at [290, 37] on span "Search" at bounding box center [317, 37] width 63 height 20
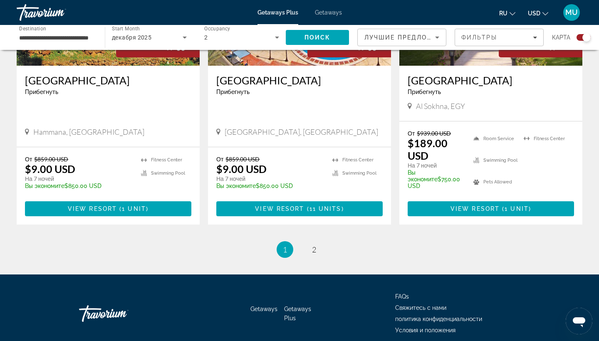
scroll to position [1265, 0]
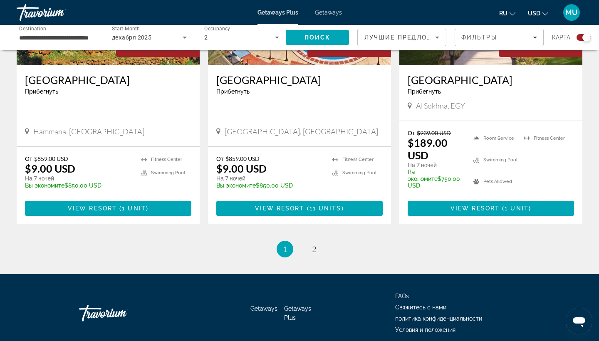
click at [321, 241] on ul "1 / 2 You're on page 1 page 2" at bounding box center [300, 249] width 566 height 17
click at [313, 245] on span "2" at bounding box center [314, 249] width 4 height 9
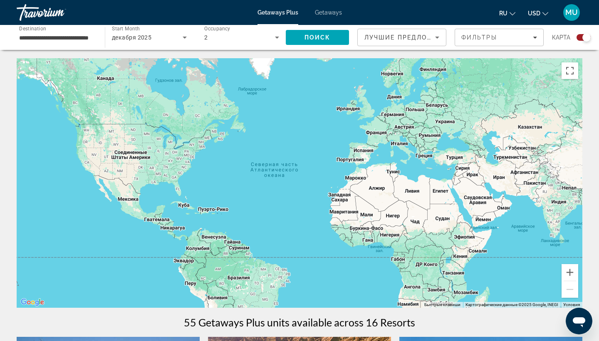
click at [69, 31] on div "**********" at bounding box center [56, 38] width 75 height 24
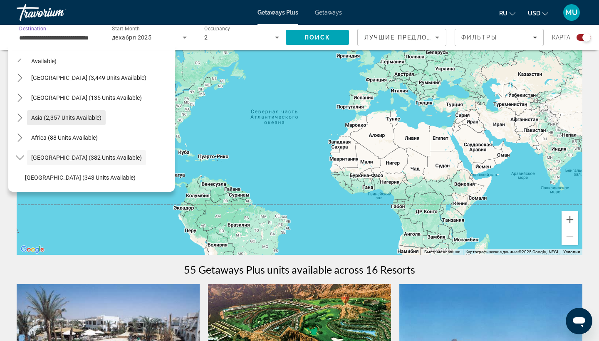
scroll to position [129, 0]
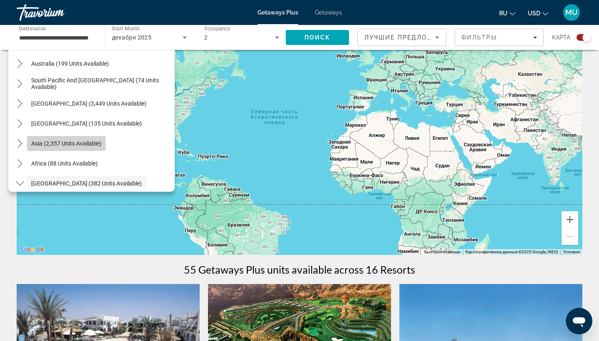
click at [69, 146] on span "Asia (2,357 units available)" at bounding box center [66, 143] width 70 height 7
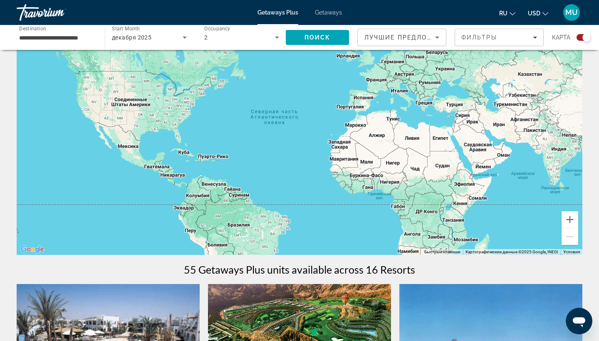
click at [86, 44] on div "**********" at bounding box center [56, 38] width 75 height 24
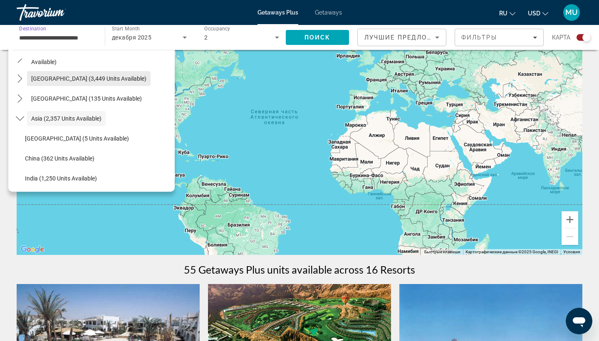
scroll to position [157, 0]
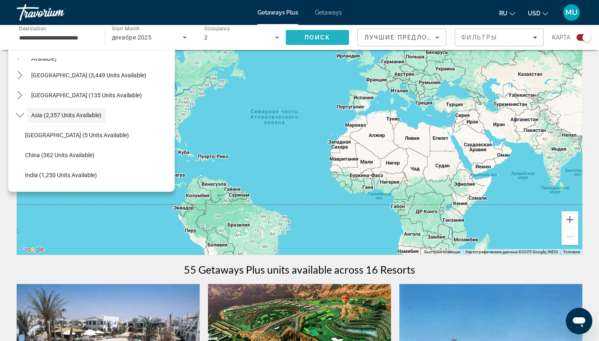
click at [301, 36] on span "Search" at bounding box center [317, 37] width 63 height 20
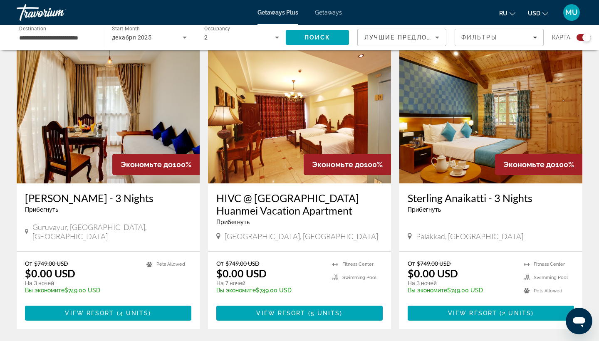
scroll to position [1182, 0]
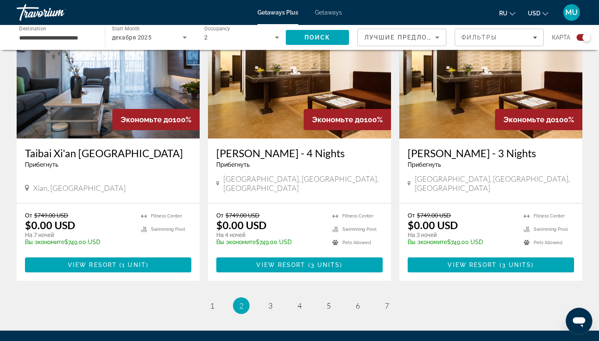
scroll to position [1217, 0]
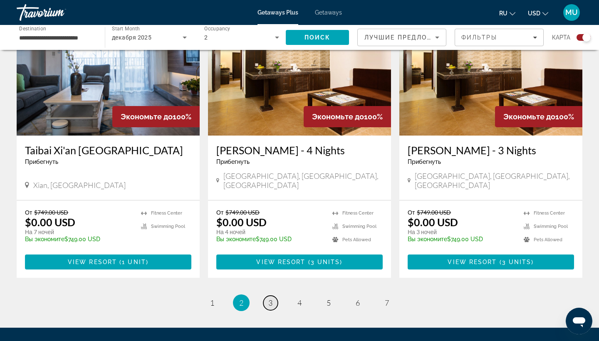
click at [269, 298] on span "3" at bounding box center [270, 302] width 4 height 9
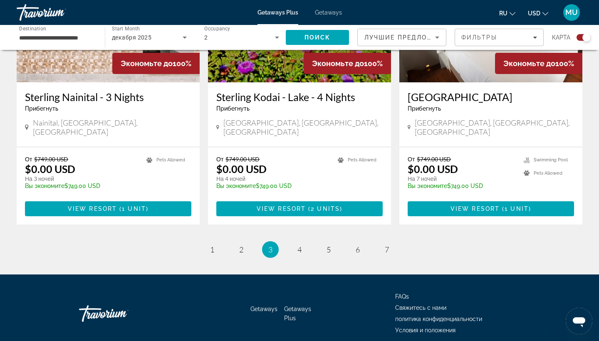
scroll to position [1263, 0]
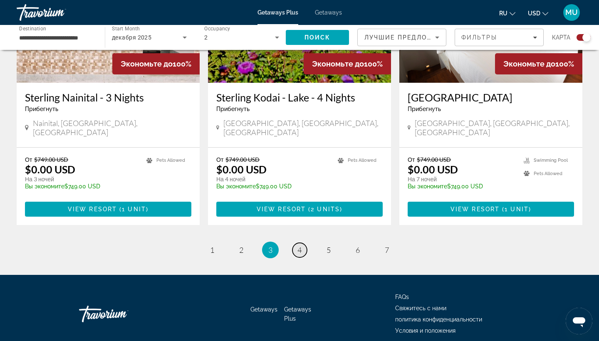
click at [298, 245] on span "4" at bounding box center [299, 249] width 4 height 9
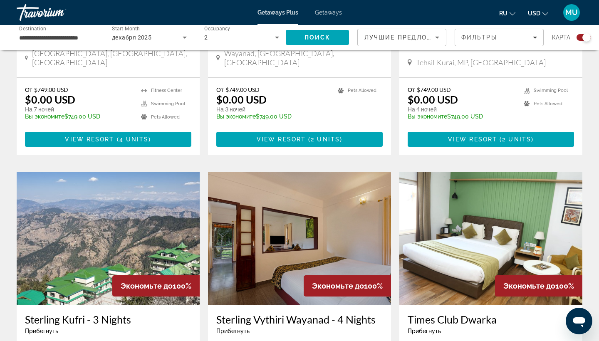
scroll to position [1093, 0]
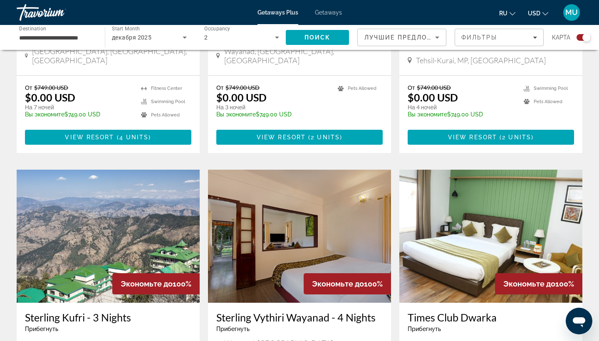
click at [79, 30] on div "**********" at bounding box center [56, 38] width 75 height 24
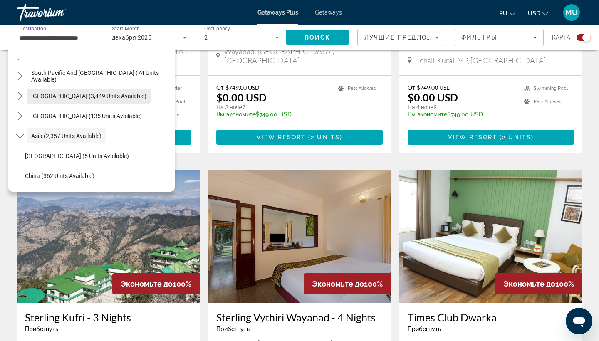
scroll to position [129, 0]
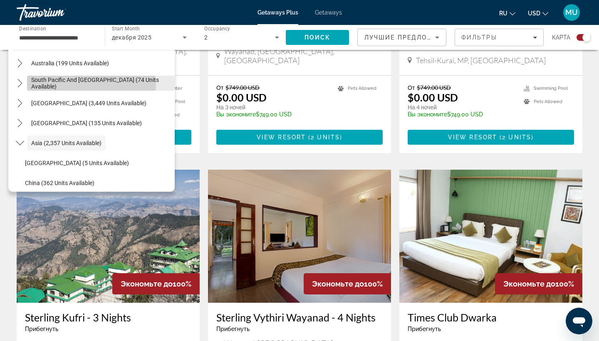
click at [82, 84] on span "South Pacific and [GEOGRAPHIC_DATA] (74 units available)" at bounding box center [100, 83] width 139 height 13
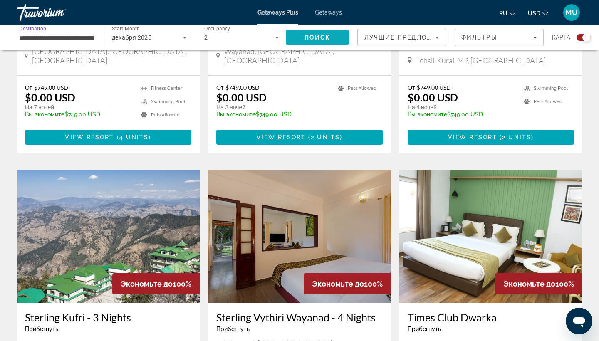
click at [293, 37] on span "Search" at bounding box center [317, 37] width 63 height 20
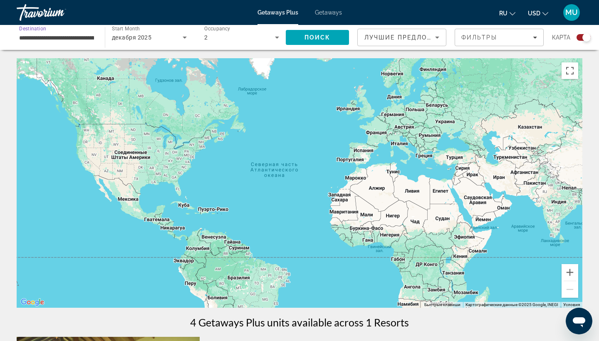
click at [84, 41] on input "**********" at bounding box center [56, 38] width 75 height 10
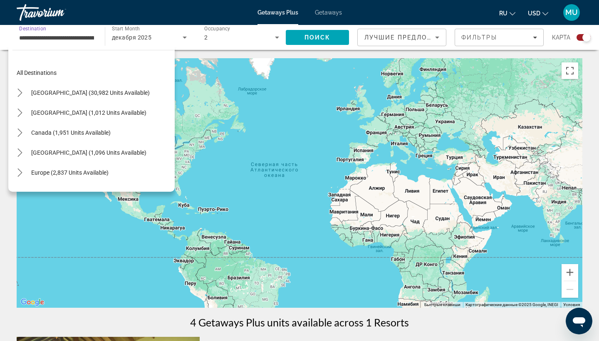
scroll to position [89, 0]
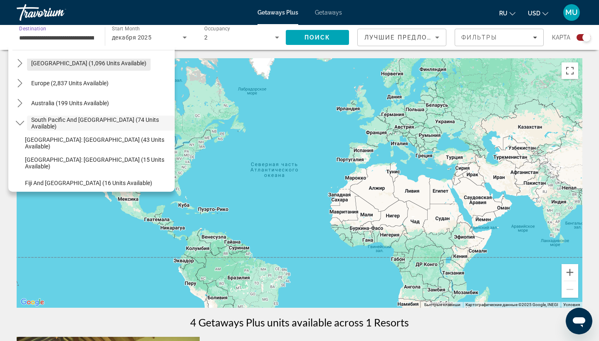
click at [104, 64] on span "[GEOGRAPHIC_DATA] (1,096 units available)" at bounding box center [88, 63] width 115 height 7
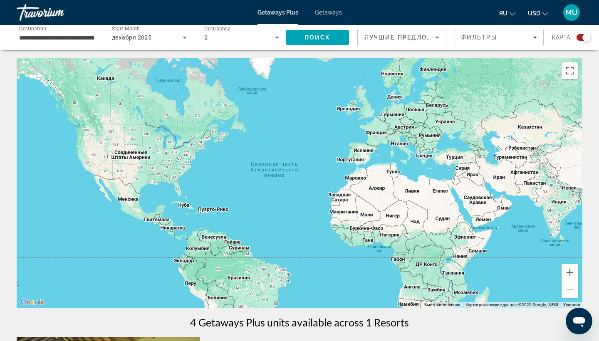
click at [298, 27] on div "Поиск" at bounding box center [322, 37] width 72 height 25
click at [298, 30] on span "Search" at bounding box center [317, 37] width 63 height 20
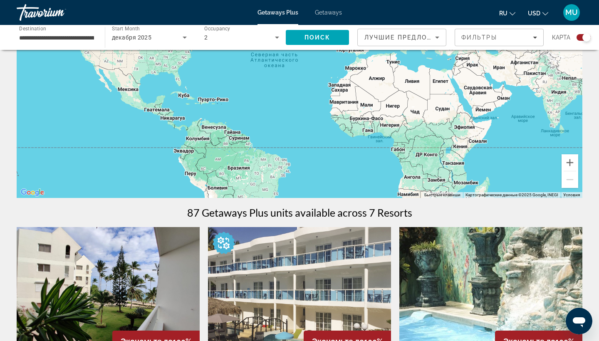
scroll to position [84, 0]
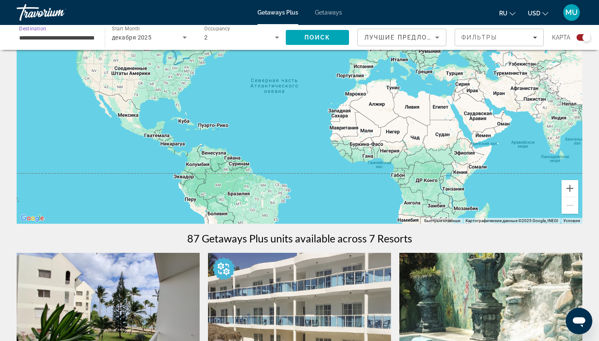
click at [83, 39] on input "**********" at bounding box center [56, 38] width 75 height 10
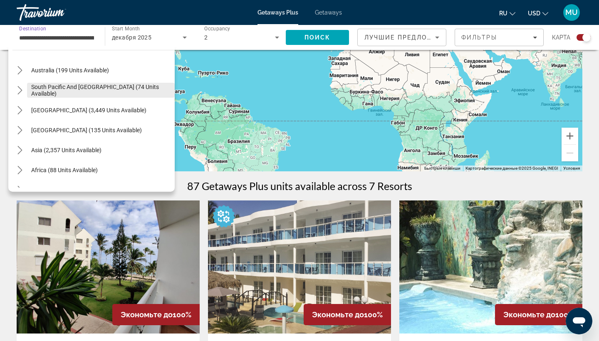
scroll to position [229, 0]
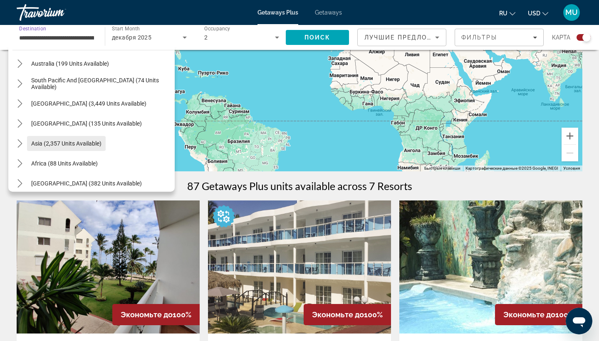
click at [67, 139] on span "Select destination: Asia (2,357 units available)" at bounding box center [66, 143] width 79 height 20
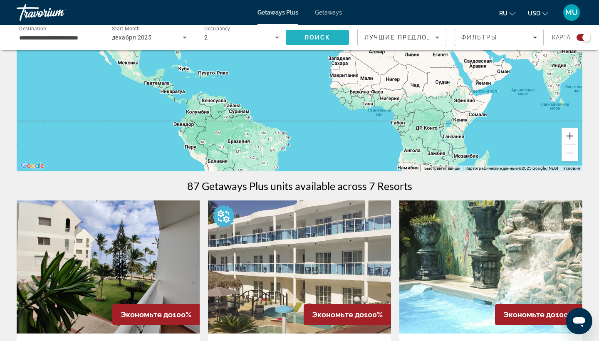
click at [298, 41] on span "Search" at bounding box center [317, 37] width 63 height 20
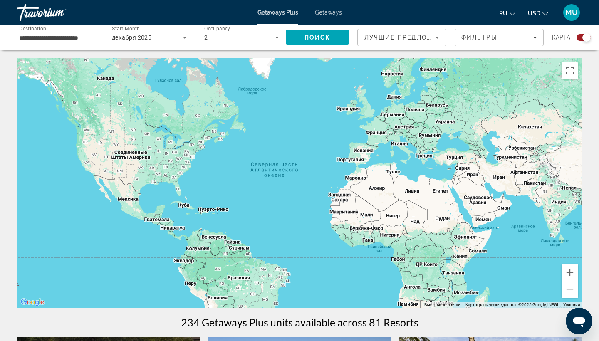
click at [61, 29] on div "**********" at bounding box center [56, 38] width 75 height 24
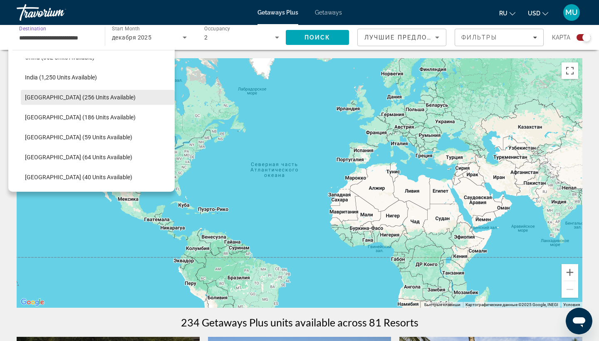
scroll to position [255, 0]
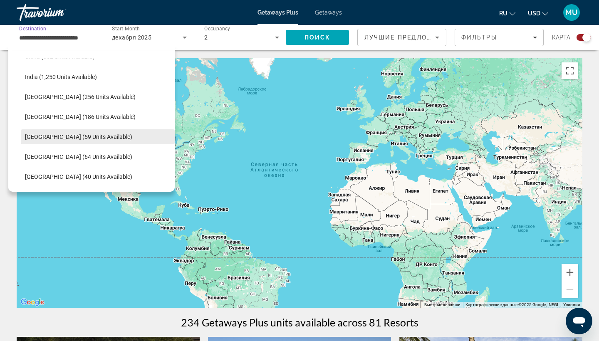
click at [77, 136] on span "[GEOGRAPHIC_DATA] (59 units available)" at bounding box center [78, 136] width 107 height 7
type input "**********"
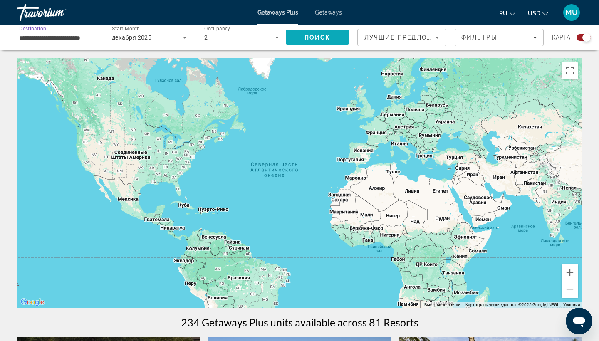
click at [304, 34] on span "Search" at bounding box center [317, 37] width 63 height 20
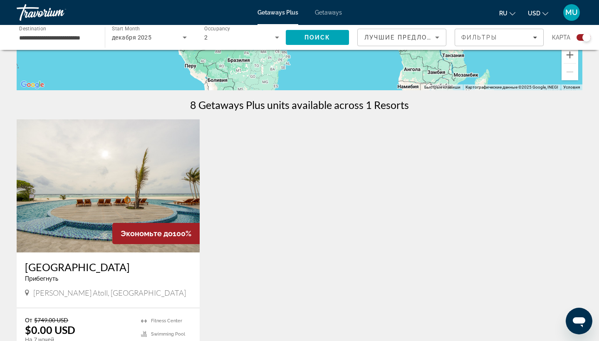
scroll to position [219, 0]
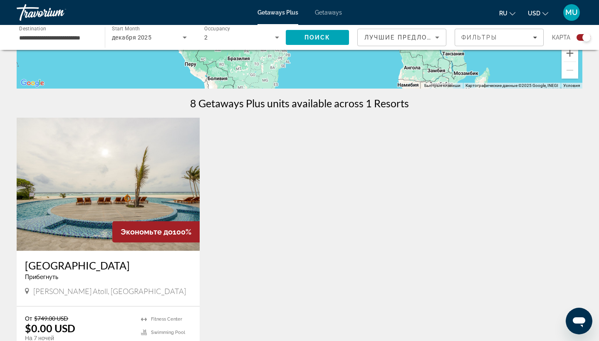
click at [177, 181] on img "Main content" at bounding box center [108, 184] width 183 height 133
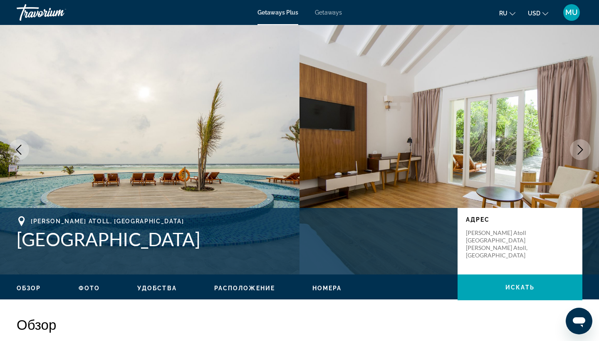
click at [581, 148] on icon "Next image" at bounding box center [580, 150] width 5 height 10
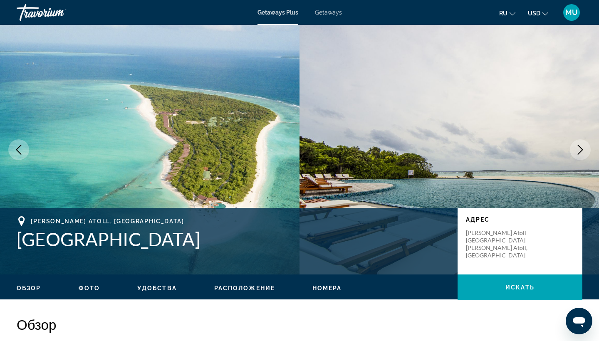
click at [502, 133] on img "Main content" at bounding box center [448, 150] width 299 height 250
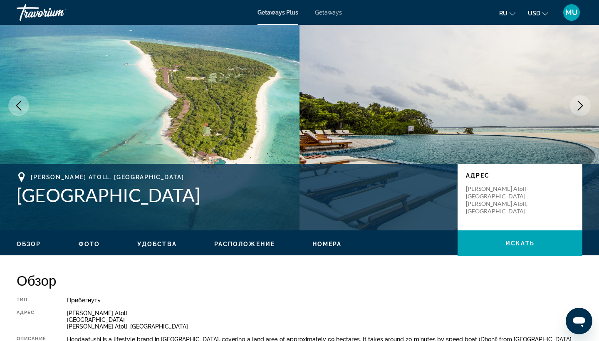
scroll to position [44, 0]
click at [470, 78] on img "Main content" at bounding box center [448, 106] width 299 height 250
click at [470, 79] on img "Main content" at bounding box center [448, 106] width 299 height 250
click at [576, 106] on icon "Next image" at bounding box center [580, 106] width 10 height 10
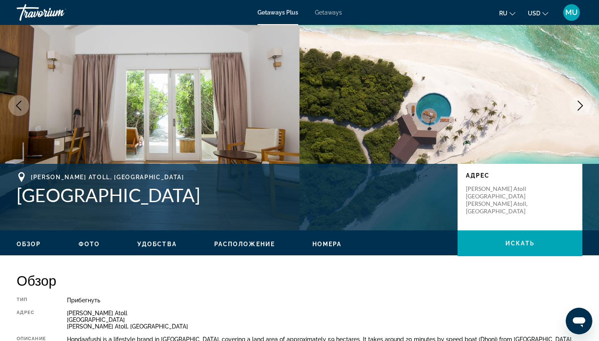
click at [576, 106] on icon "Next image" at bounding box center [580, 106] width 10 height 10
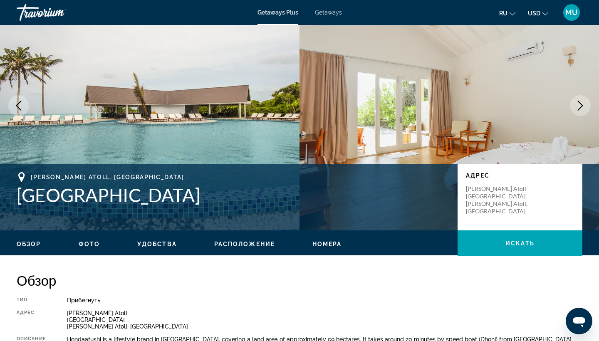
click at [577, 107] on icon "Next image" at bounding box center [580, 106] width 10 height 10
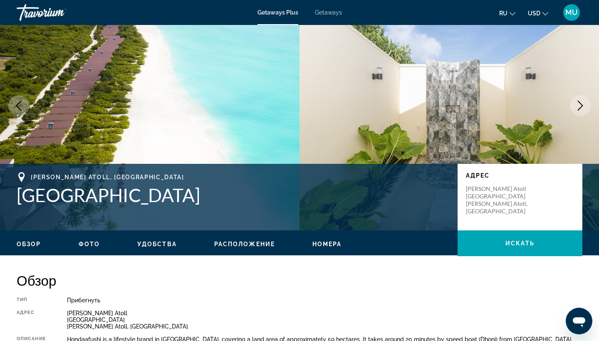
click at [577, 105] on icon "Next image" at bounding box center [580, 106] width 10 height 10
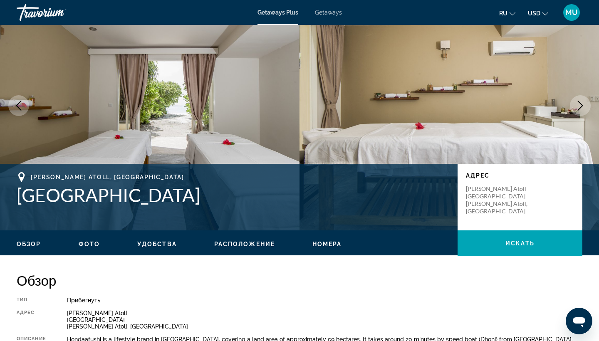
click at [578, 106] on icon "Next image" at bounding box center [580, 106] width 10 height 10
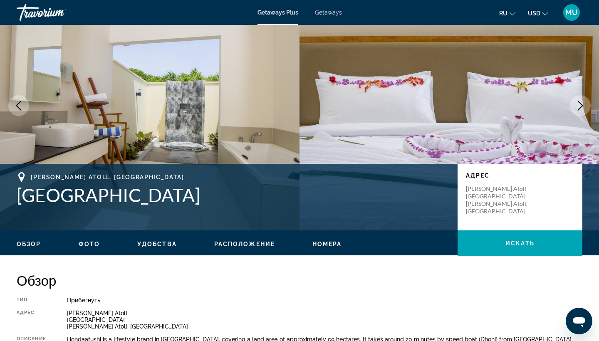
click at [578, 106] on icon "Next image" at bounding box center [580, 106] width 10 height 10
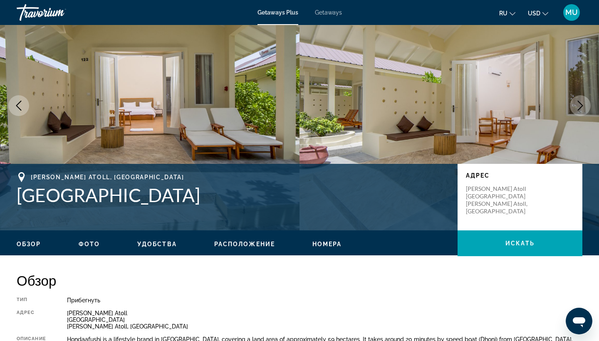
click at [579, 106] on icon "Next image" at bounding box center [580, 106] width 10 height 10
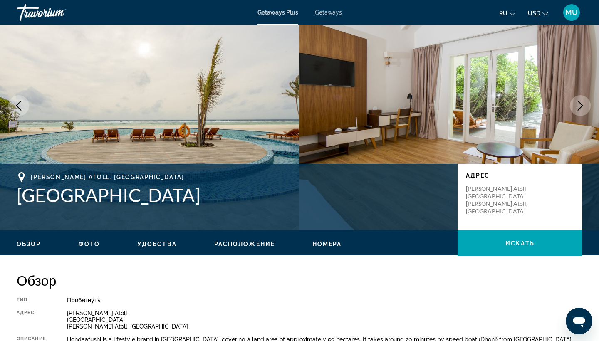
click at [579, 107] on icon "Next image" at bounding box center [580, 106] width 10 height 10
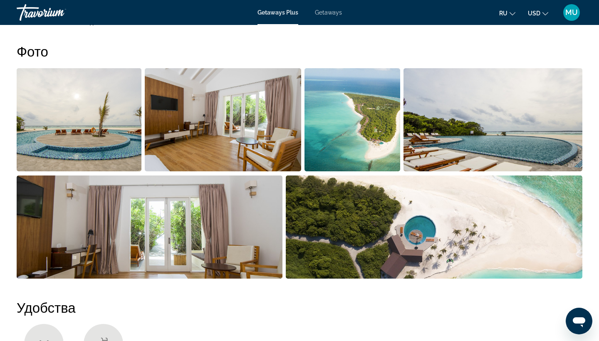
scroll to position [398, 0]
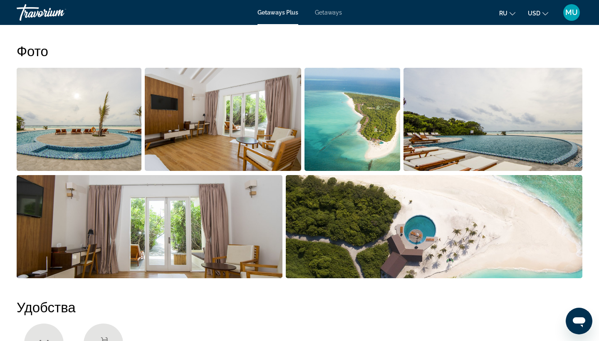
click at [550, 86] on img "Open full-screen image slider" at bounding box center [492, 119] width 179 height 103
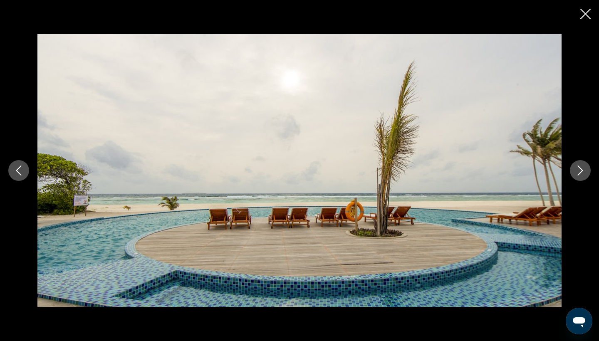
click at [580, 167] on icon "Next image" at bounding box center [580, 171] width 10 height 10
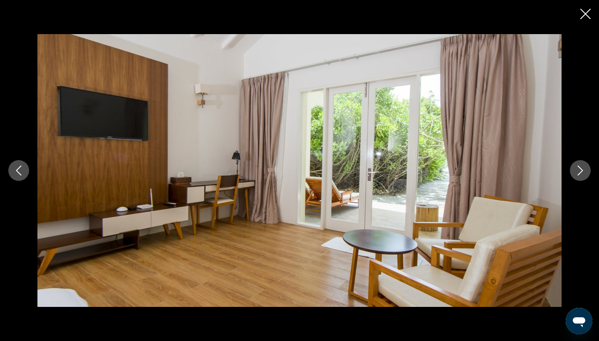
click at [580, 167] on icon "Next image" at bounding box center [580, 171] width 10 height 10
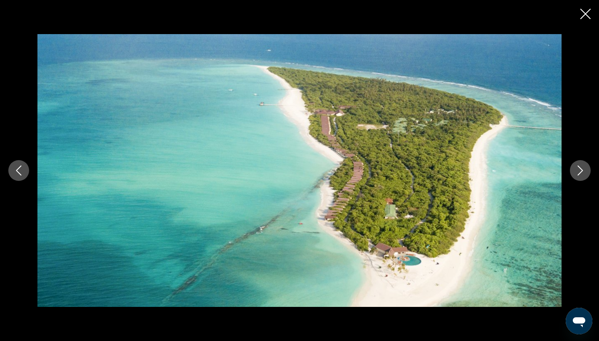
click at [580, 167] on icon "Next image" at bounding box center [580, 171] width 10 height 10
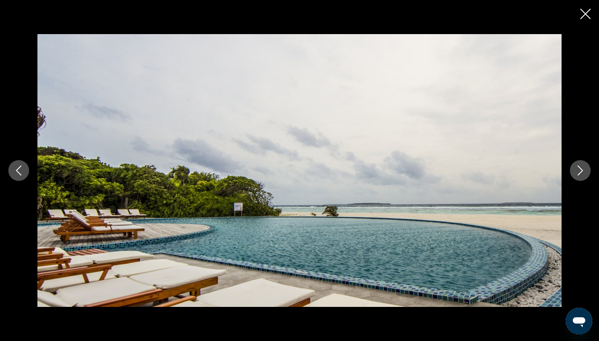
click at [581, 166] on icon "Next image" at bounding box center [580, 171] width 10 height 10
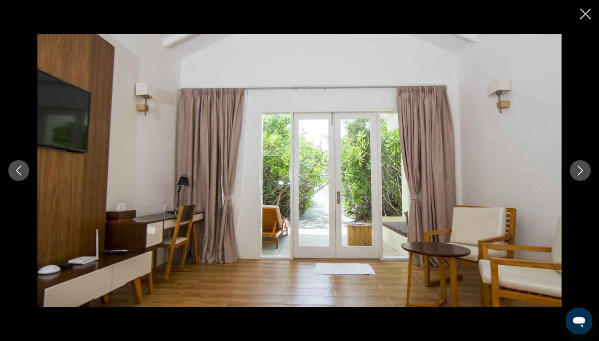
click at [581, 167] on icon "Next image" at bounding box center [580, 171] width 10 height 10
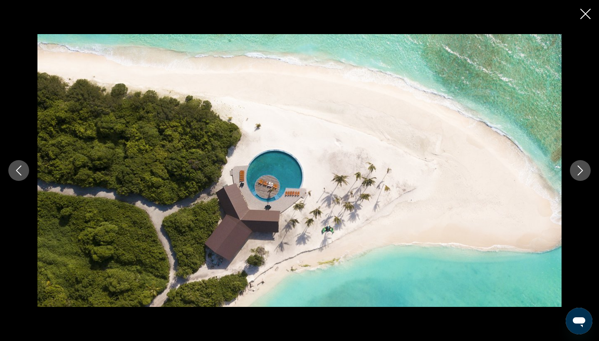
click at [585, 167] on icon "Next image" at bounding box center [580, 171] width 10 height 10
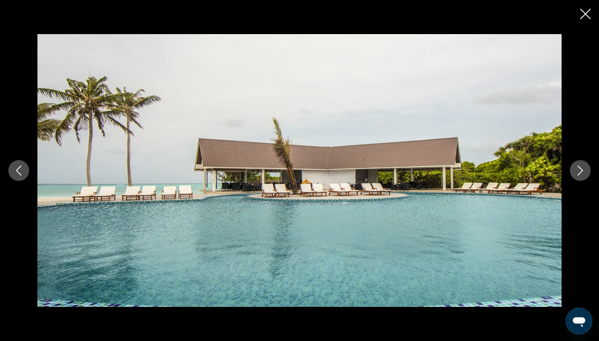
click at [584, 167] on icon "Next image" at bounding box center [580, 171] width 10 height 10
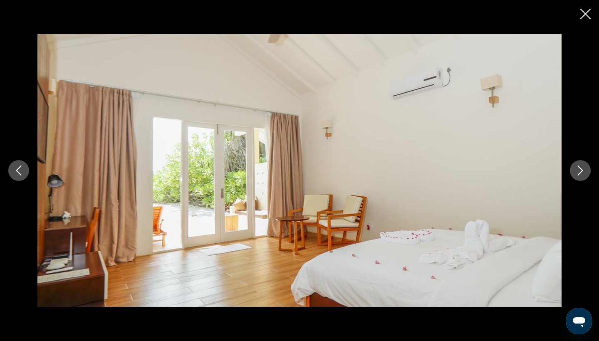
click at [584, 166] on icon "Next image" at bounding box center [580, 171] width 10 height 10
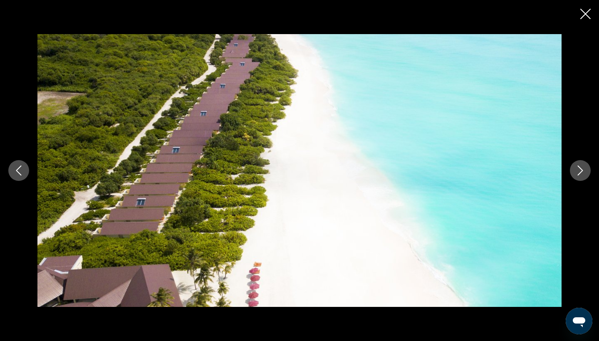
click at [584, 166] on icon "Next image" at bounding box center [580, 171] width 10 height 10
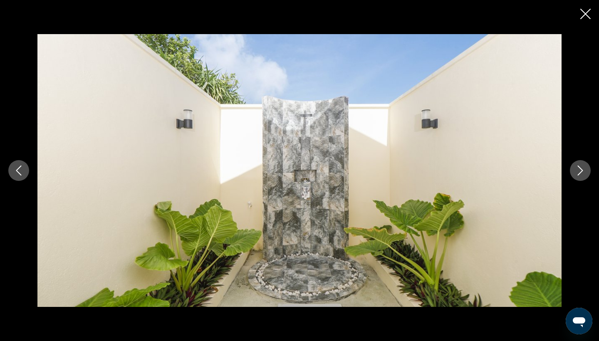
click at [584, 166] on icon "Next image" at bounding box center [580, 171] width 10 height 10
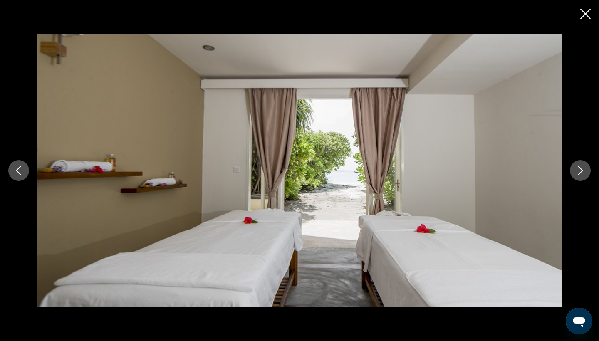
click at [585, 168] on icon "Next image" at bounding box center [580, 171] width 10 height 10
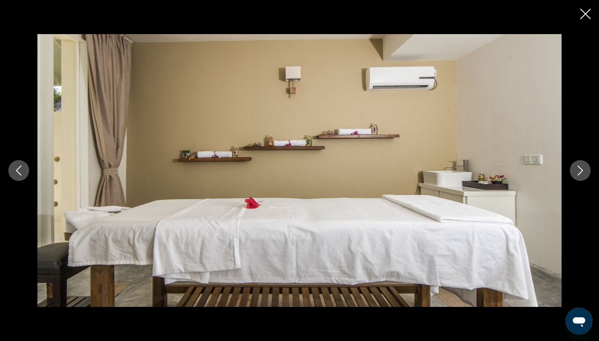
click at [583, 164] on button "Next image" at bounding box center [580, 170] width 21 height 21
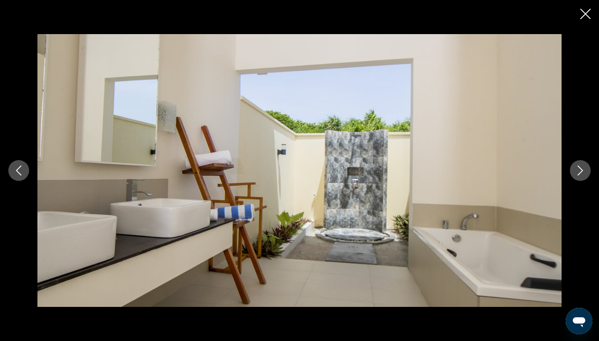
click at [583, 164] on button "Next image" at bounding box center [580, 170] width 21 height 21
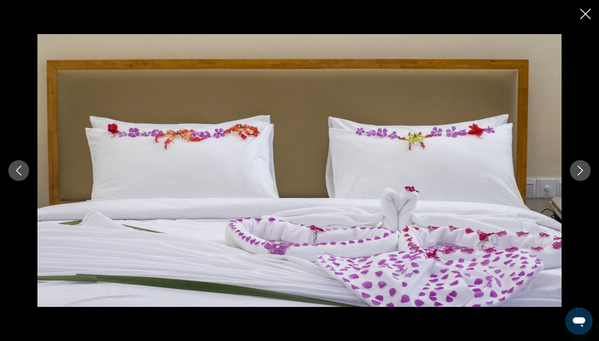
click at [583, 164] on button "Next image" at bounding box center [580, 170] width 21 height 21
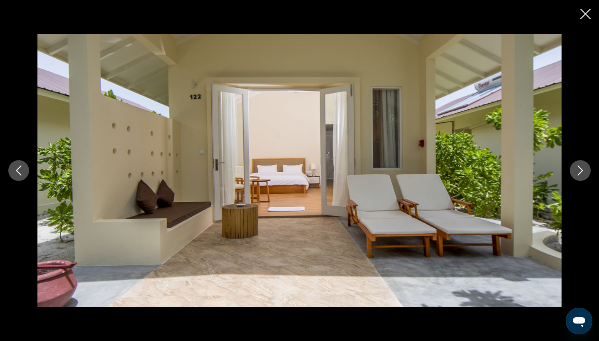
click at [581, 161] on button "Next image" at bounding box center [580, 170] width 21 height 21
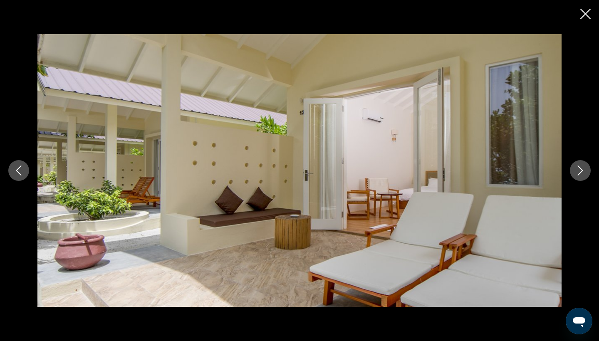
click at [589, 170] on button "Next image" at bounding box center [580, 170] width 21 height 21
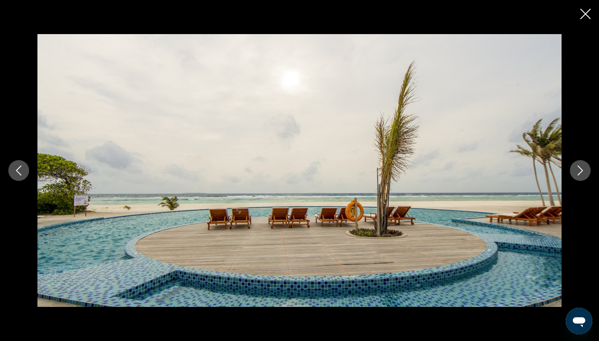
click at [581, 17] on icon "Close slideshow" at bounding box center [585, 14] width 10 height 10
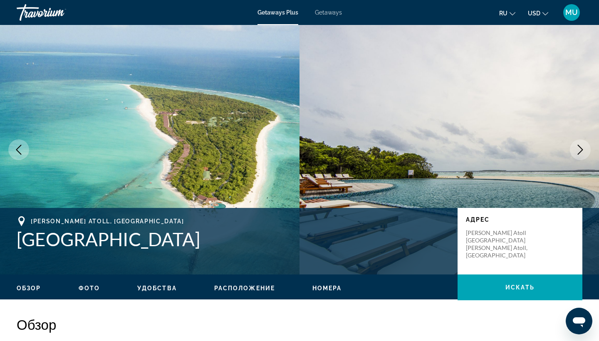
scroll to position [0, 0]
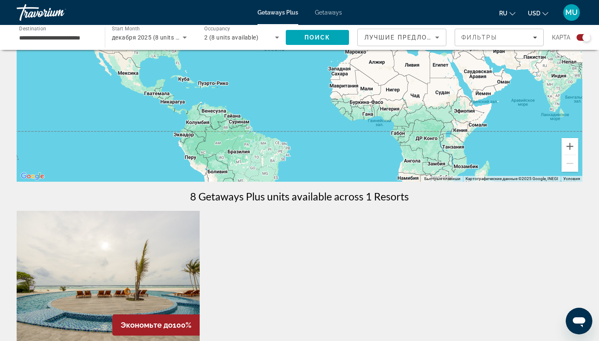
scroll to position [128, 0]
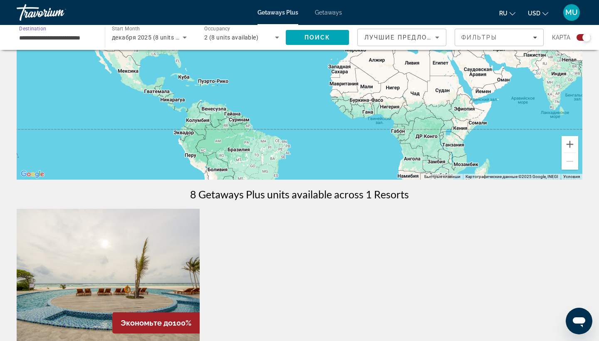
click at [84, 33] on input "**********" at bounding box center [56, 38] width 75 height 10
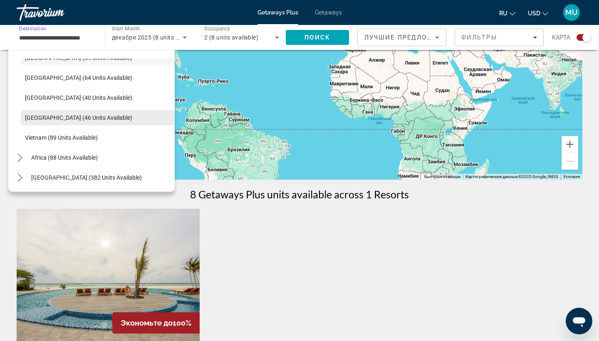
scroll to position [334, 0]
click at [74, 116] on span "[GEOGRAPHIC_DATA] (46 units available)" at bounding box center [78, 117] width 107 height 7
type input "**********"
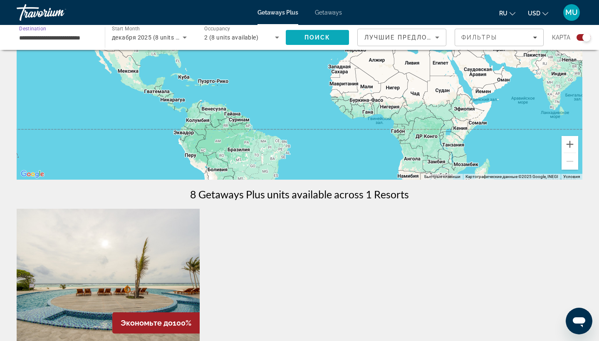
click at [325, 44] on span "Search" at bounding box center [317, 37] width 63 height 20
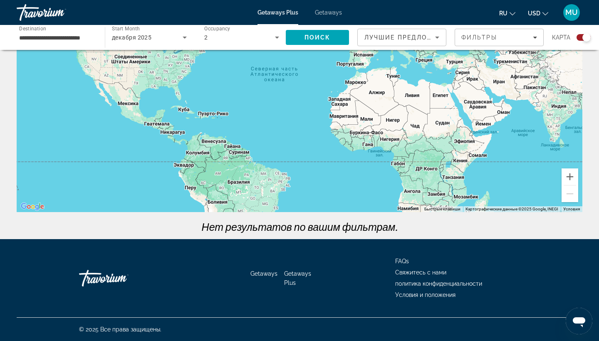
scroll to position [96, 0]
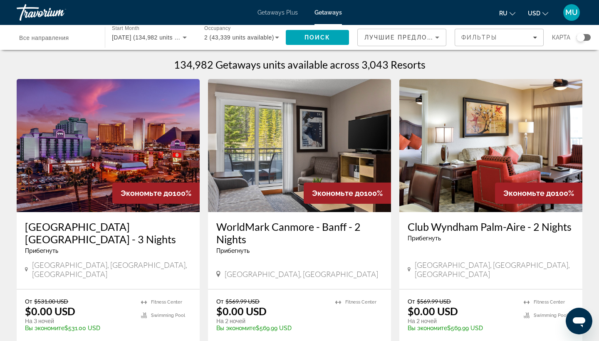
click at [583, 34] on div "Search widget" at bounding box center [580, 37] width 8 height 8
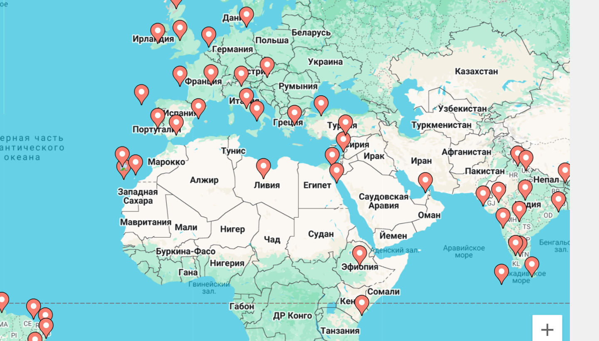
click at [548, 220] on icon "Main content" at bounding box center [551, 225] width 7 height 11
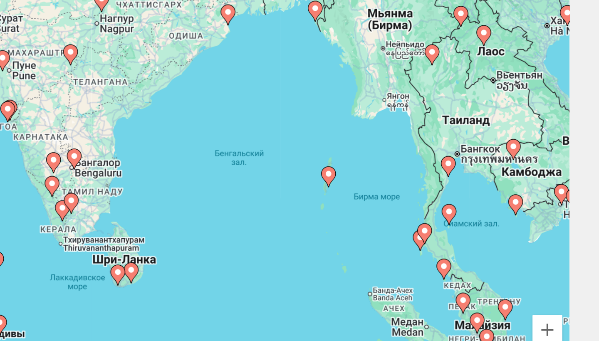
click at [512, 176] on image "Main content" at bounding box center [514, 178] width 5 height 5
type input "**********"
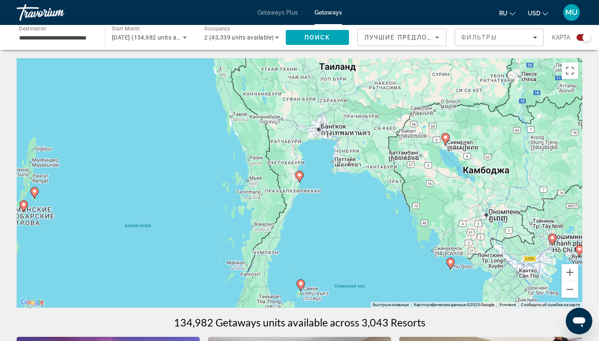
click at [331, 102] on div "Чтобы активировать перетаскивание с помощью клавиатуры, нажмите Alt + Ввод. Пос…" at bounding box center [300, 183] width 566 height 250
click at [574, 67] on button "Включить полноэкранный режим" at bounding box center [569, 70] width 17 height 17
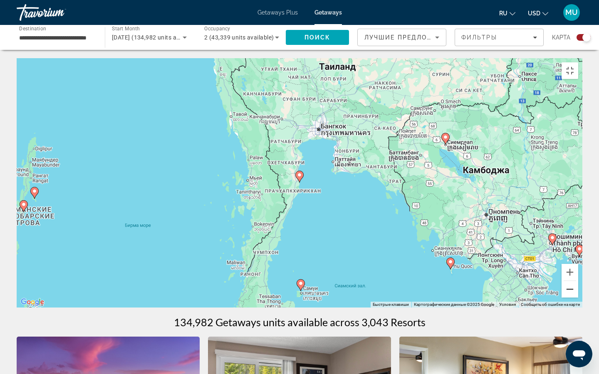
click at [578, 298] on button "Уменьшить" at bounding box center [569, 289] width 17 height 17
